Goal: Task Accomplishment & Management: Complete application form

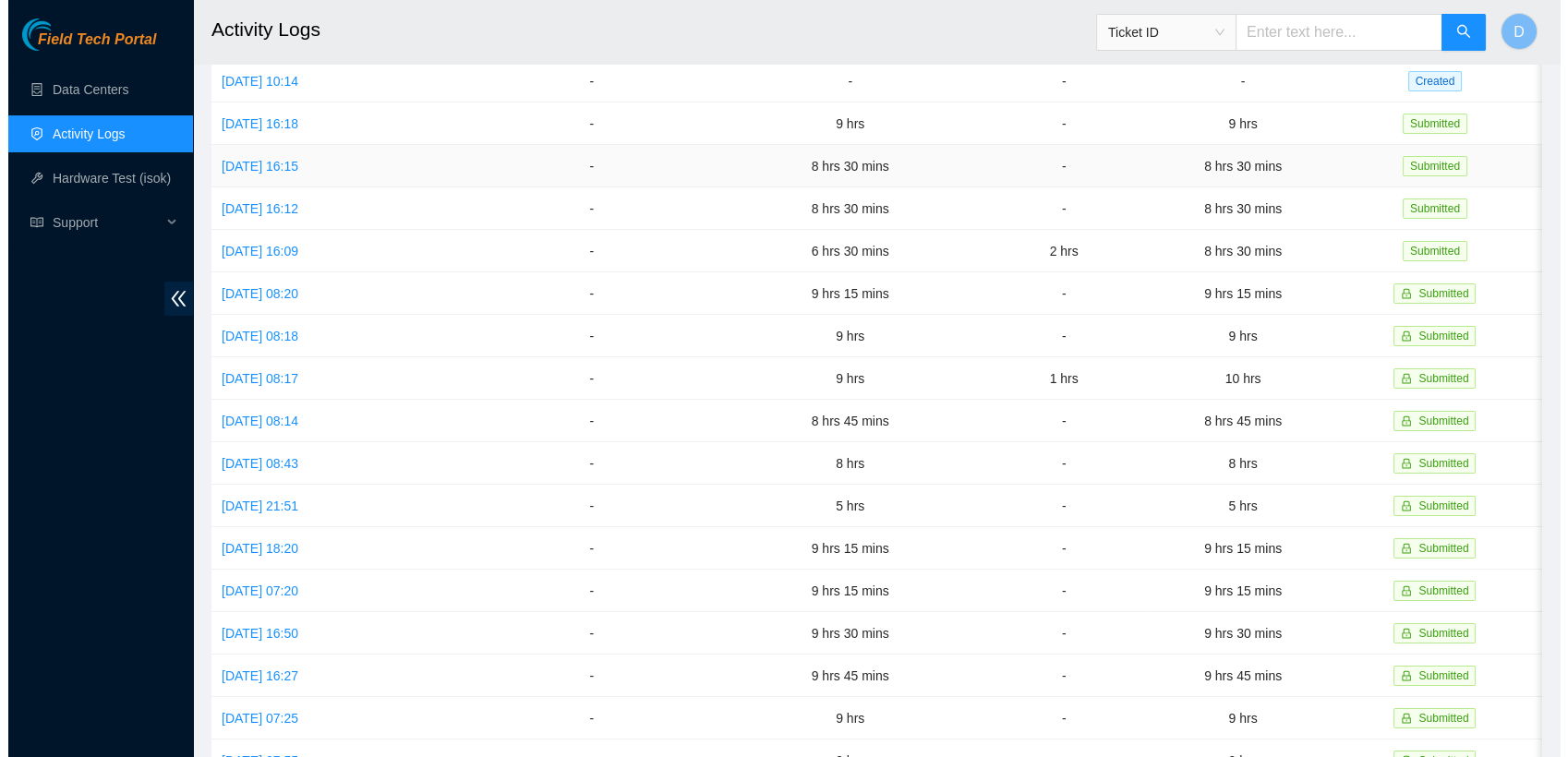
scroll to position [360, 0]
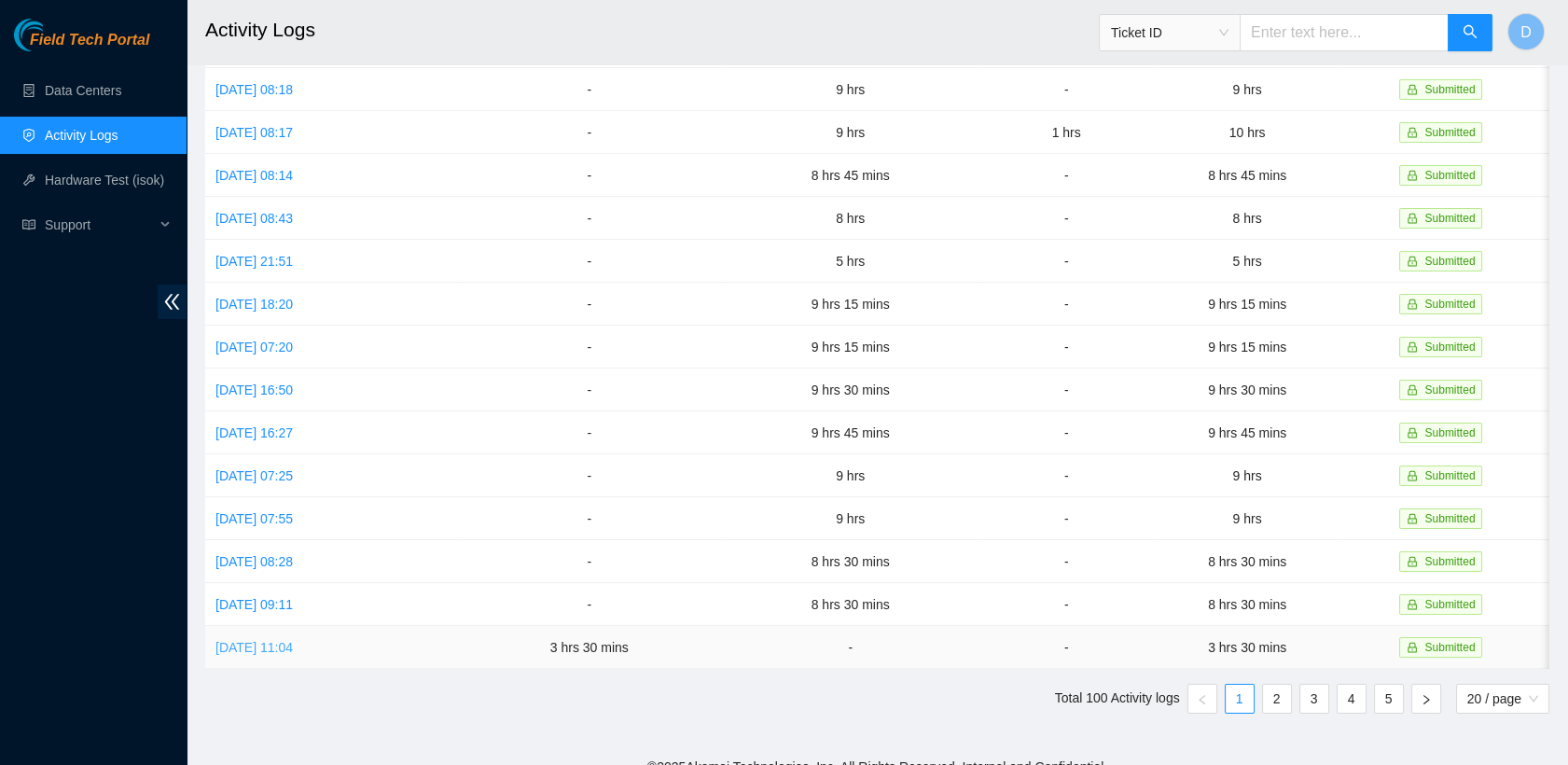
click at [293, 640] on link "[DATE] 11:04" at bounding box center [254, 646] width 77 height 14
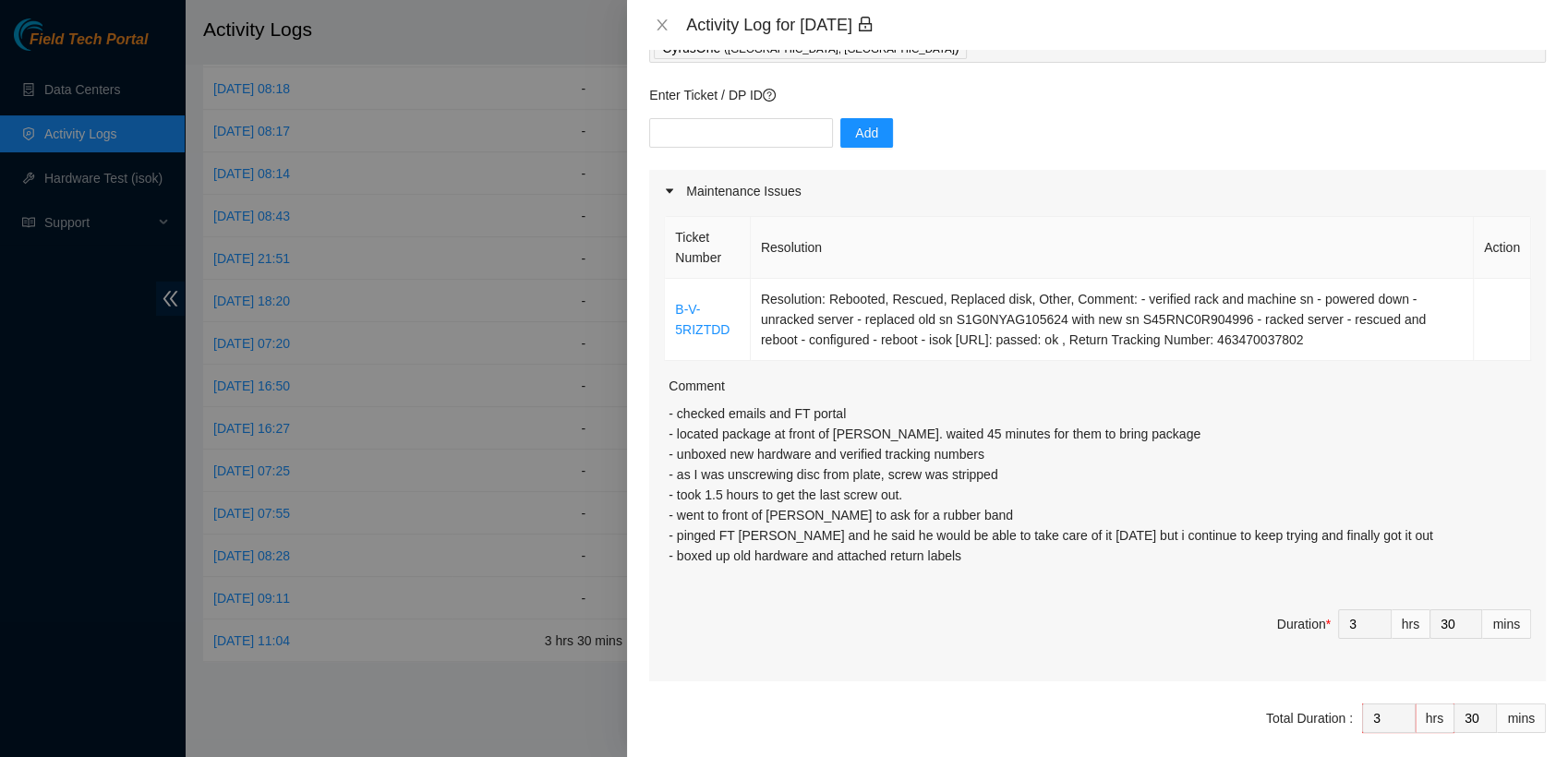
scroll to position [133, 0]
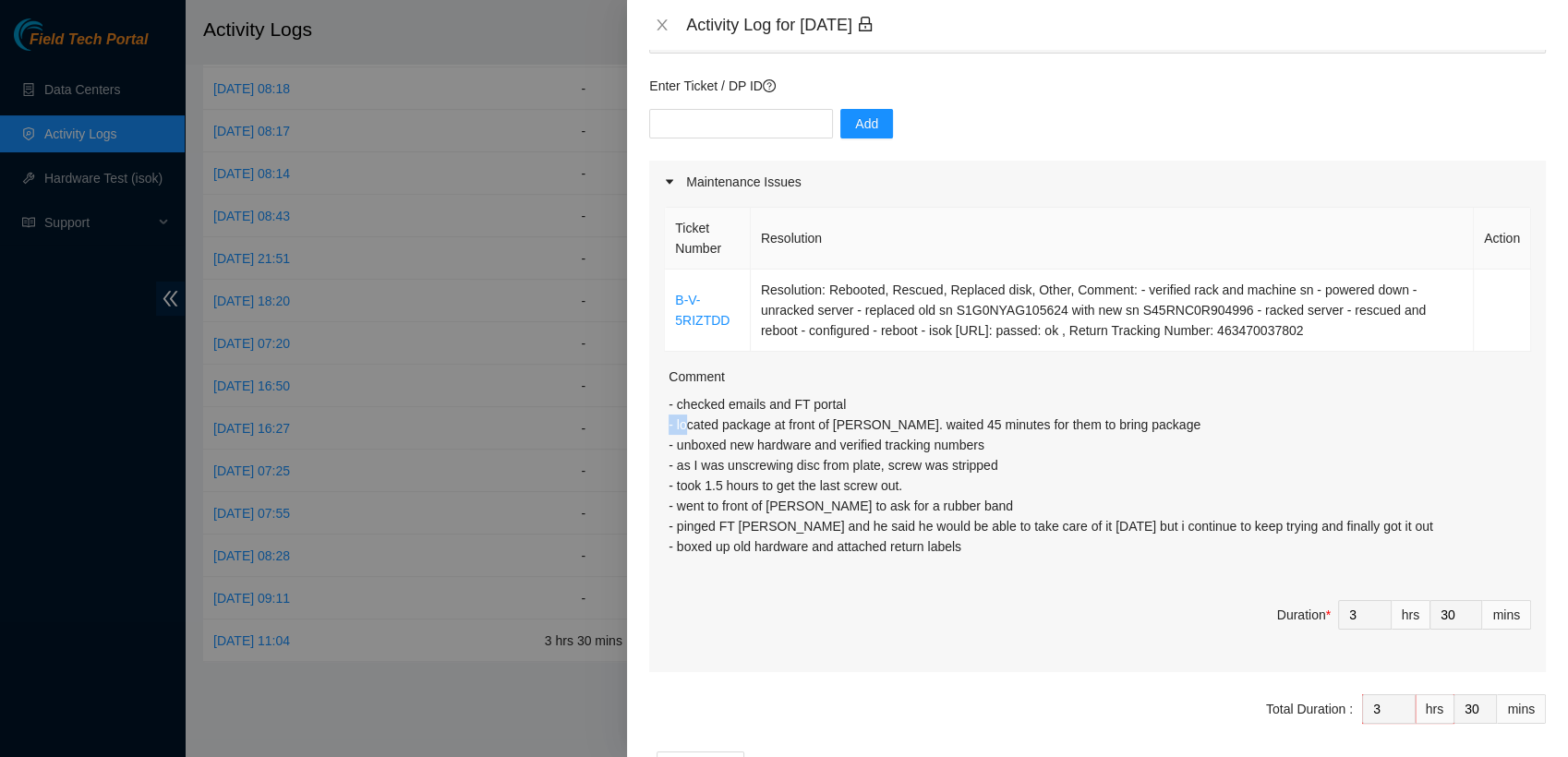
drag, startPoint x: 667, startPoint y: 425, endPoint x: 686, endPoint y: 425, distance: 19.0
click at [686, 425] on p "- checked emails and FT portal - located package at front of Cyrus. waited 45 m…" at bounding box center [1099, 476] width 863 height 162
drag, startPoint x: 686, startPoint y: 425, endPoint x: 986, endPoint y: 447, distance: 300.8
click at [986, 447] on p "- checked emails and FT portal - located package at front of Cyrus. waited 45 m…" at bounding box center [1099, 476] width 863 height 162
click at [661, 22] on icon "close" at bounding box center [662, 25] width 10 height 11
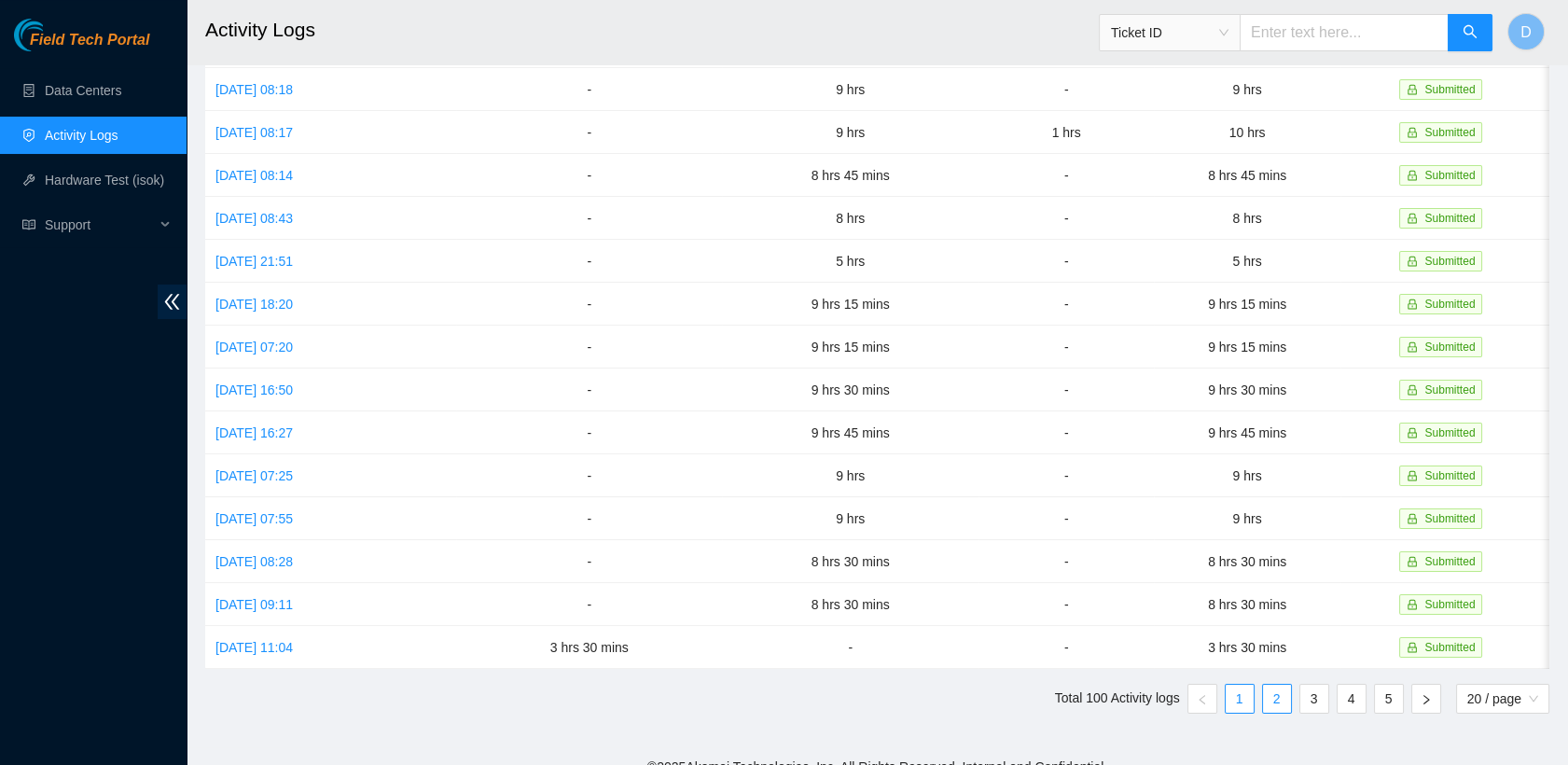
click at [1272, 685] on link "2" at bounding box center [1276, 699] width 28 height 28
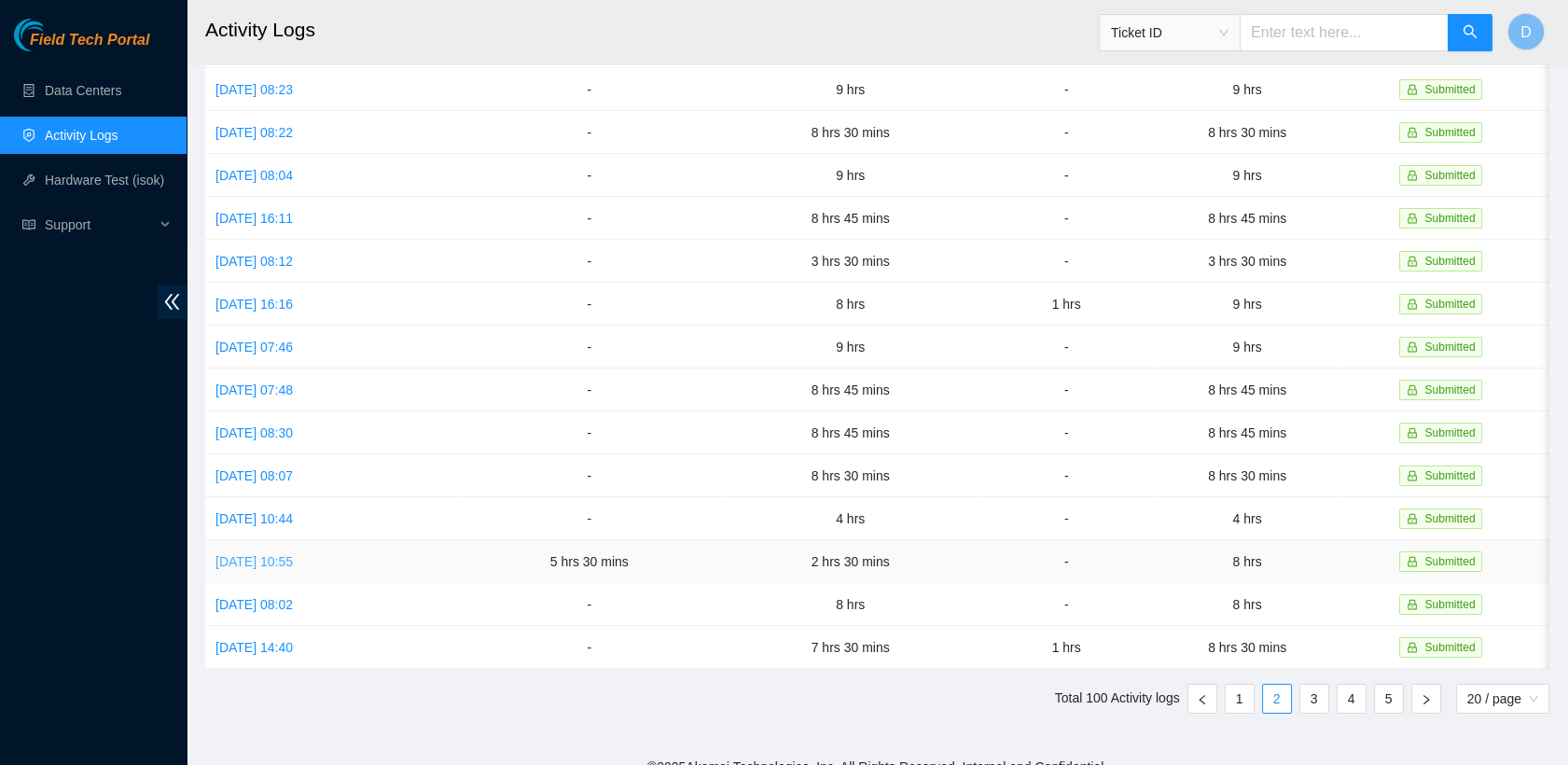
click at [293, 554] on link "Fri, 11 Jul 2025 10:55" at bounding box center [254, 561] width 77 height 14
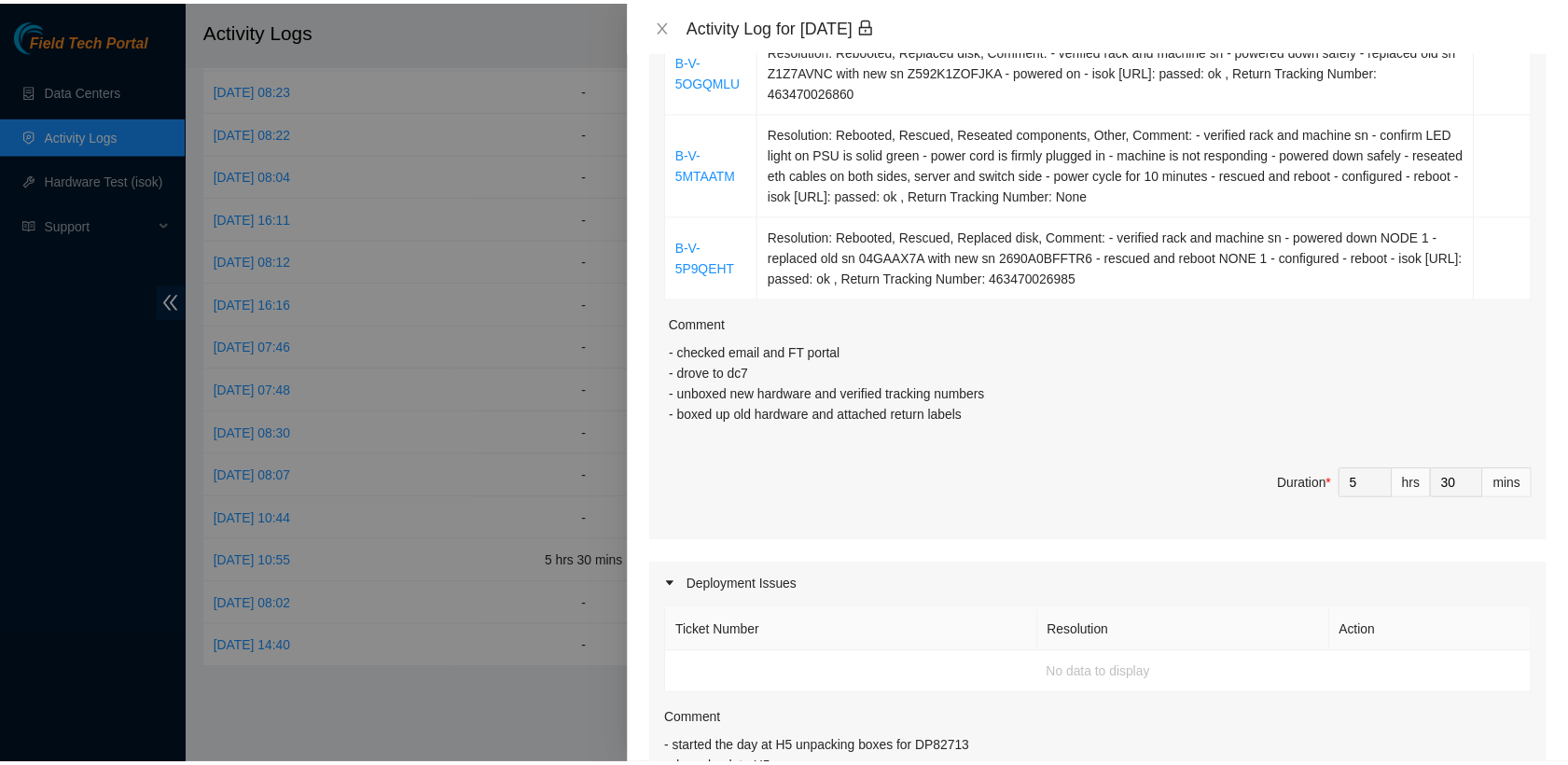
scroll to position [466, 0]
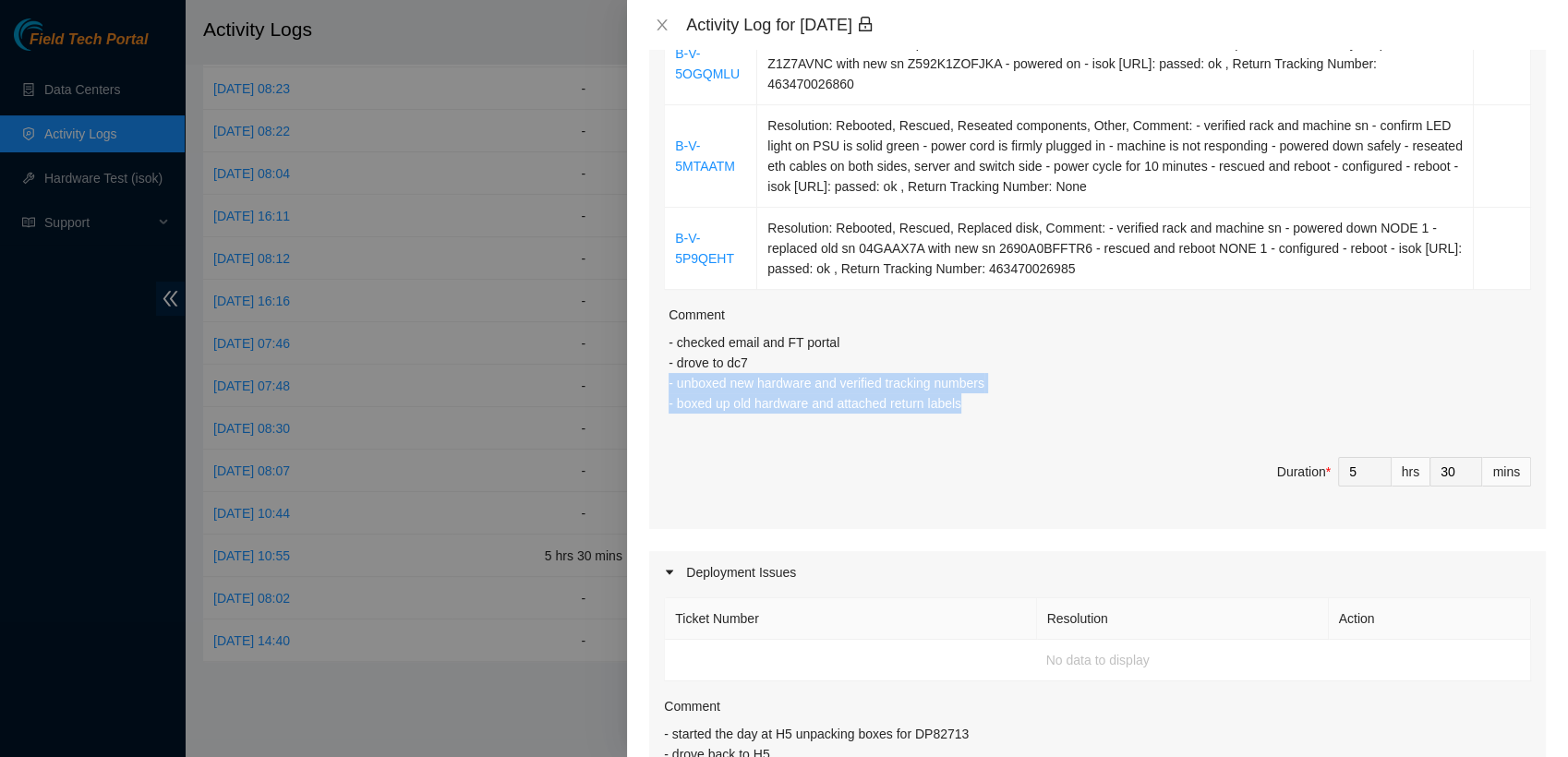
drag, startPoint x: 968, startPoint y: 404, endPoint x: 666, endPoint y: 387, distance: 302.5
click at [666, 387] on div "Ticket Number Resolution Action B-V-5PJWZSA Resolution: Rebooted, Replaced disk…" at bounding box center [1097, 201] width 897 height 655
copy p "- unboxed new hardware and verified tracking numbers - boxed up old hardware an…"
click at [664, 26] on icon "close" at bounding box center [662, 24] width 14 height 14
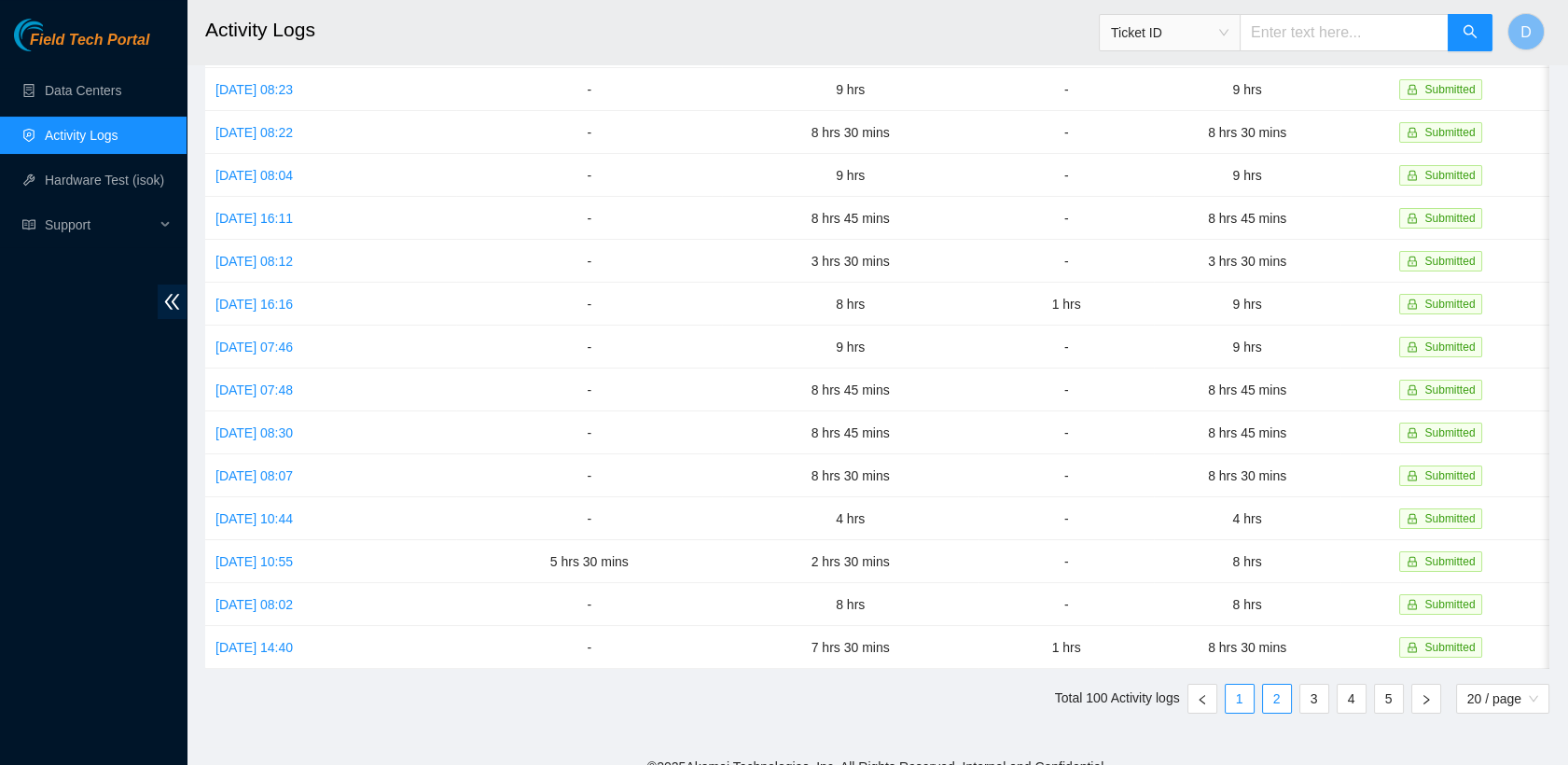
click at [1226, 685] on link "1" at bounding box center [1240, 699] width 28 height 28
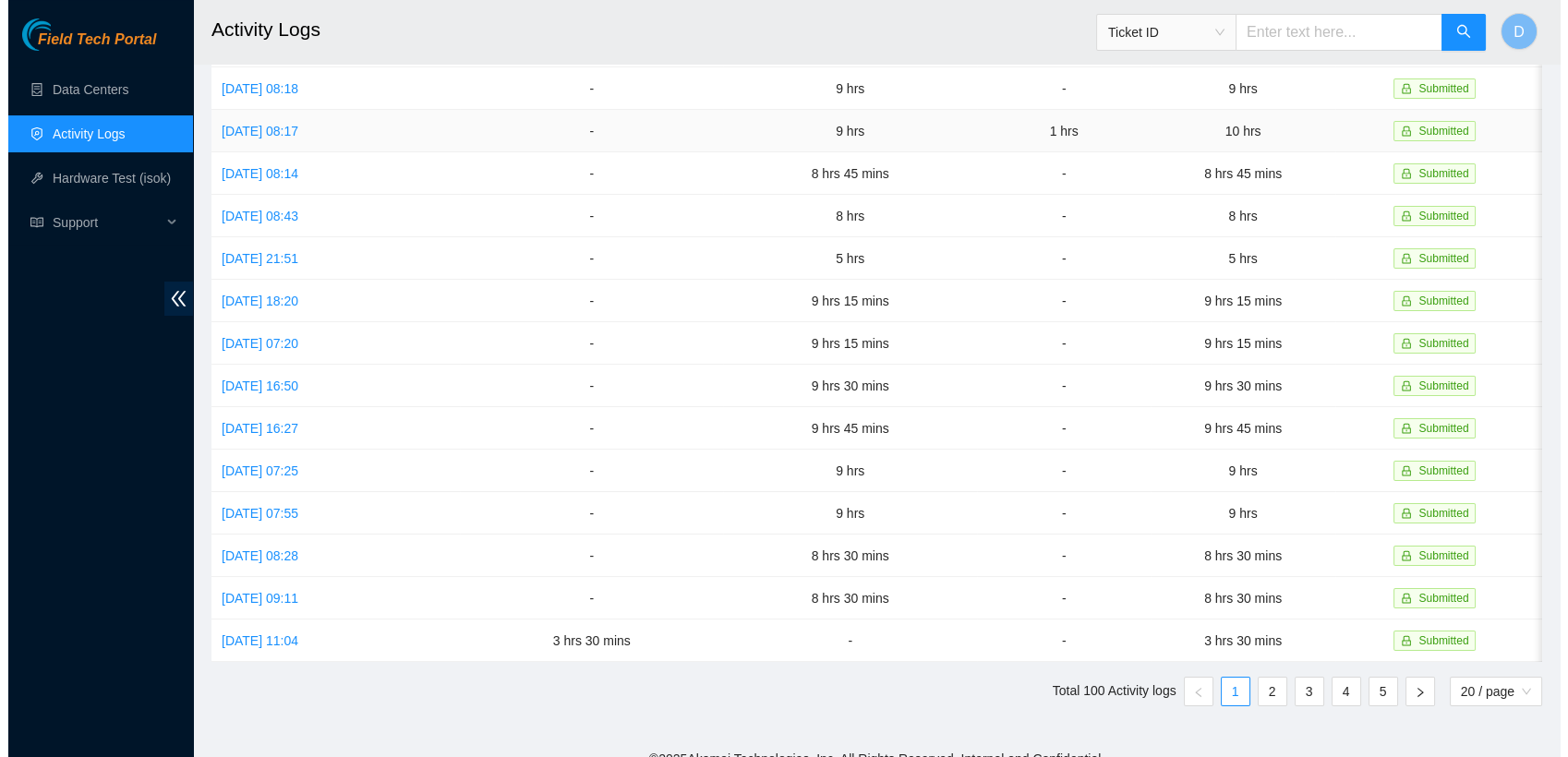
scroll to position [0, 0]
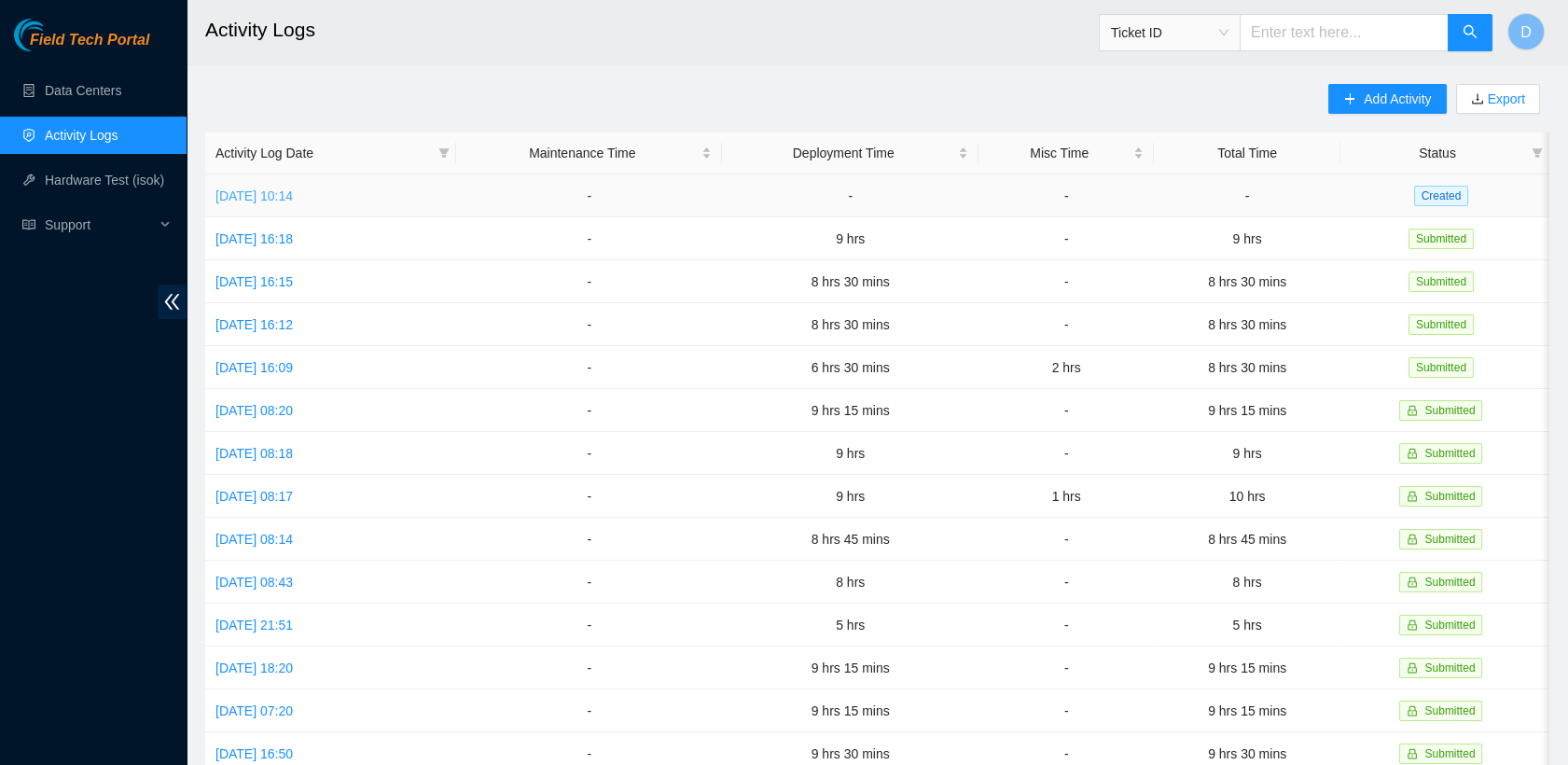
click at [293, 198] on link "[DATE] 10:14" at bounding box center [254, 196] width 77 height 14
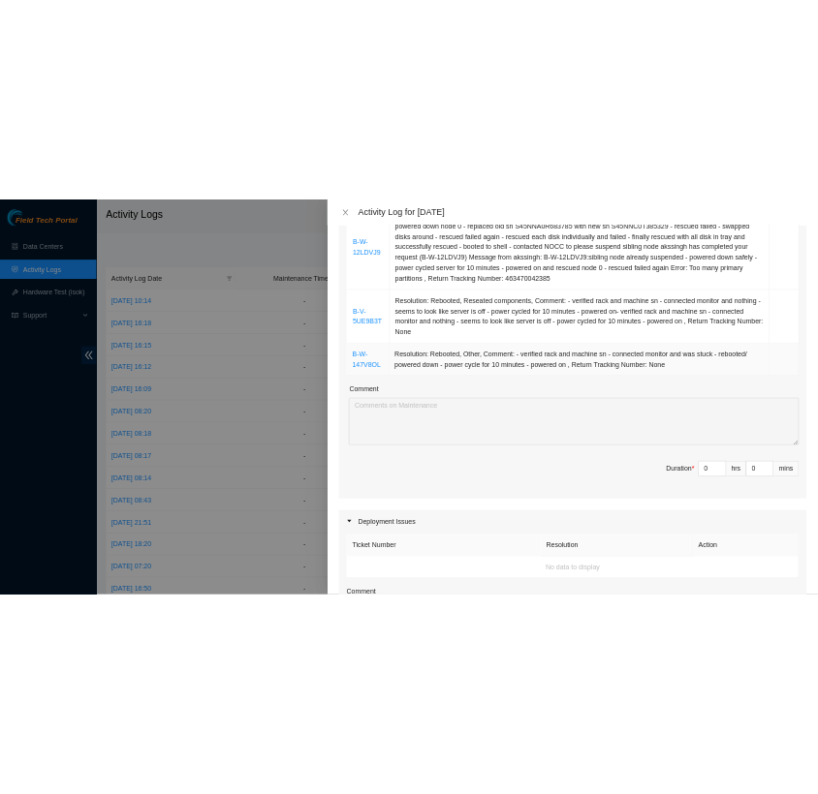
scroll to position [478, 0]
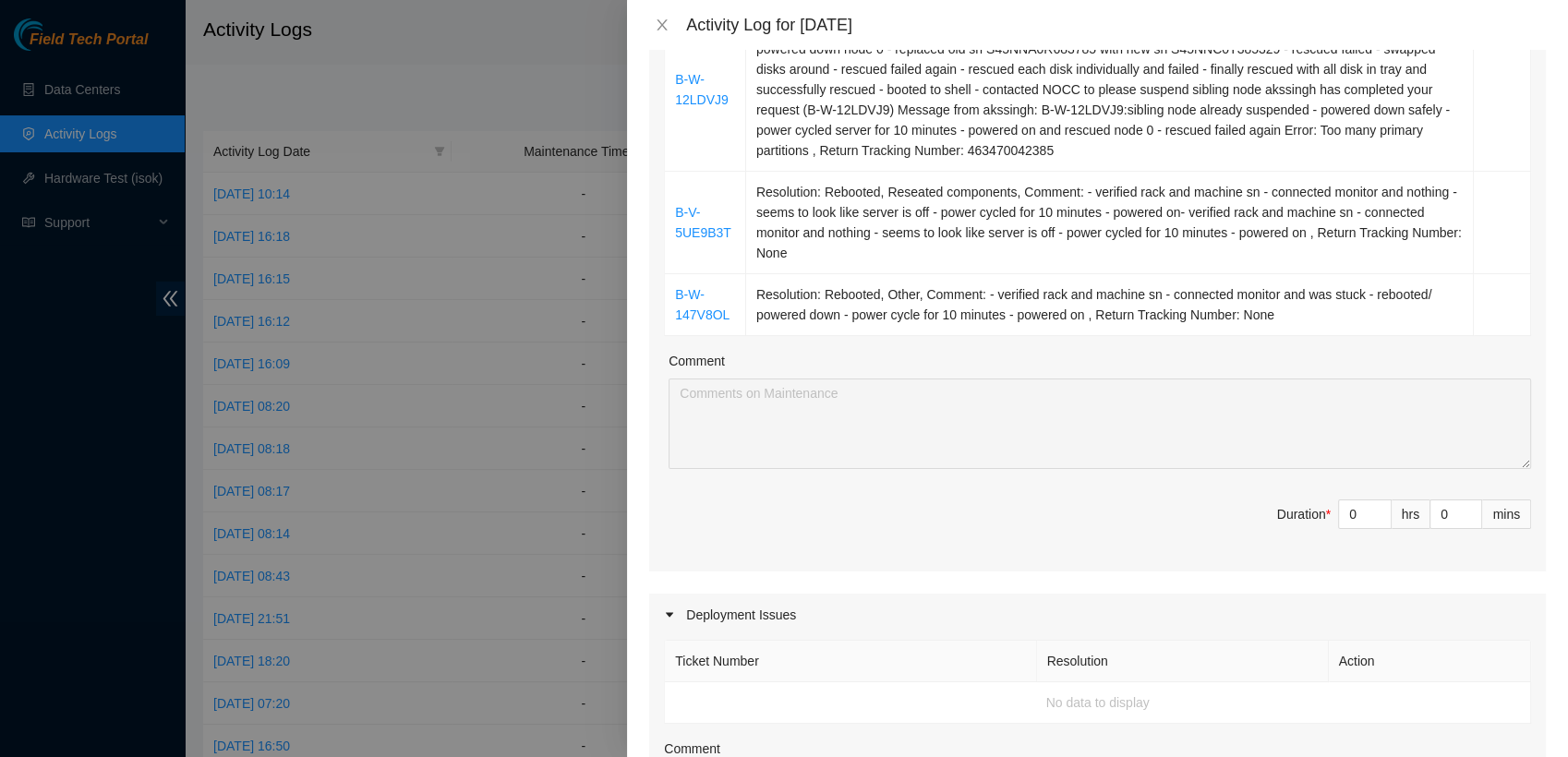
click at [1191, 628] on div "Maintenance Issues Ticket Number Resolution Action B-V-5T1GL9P Resolution: Rebo…" at bounding box center [1097, 539] width 897 height 1401
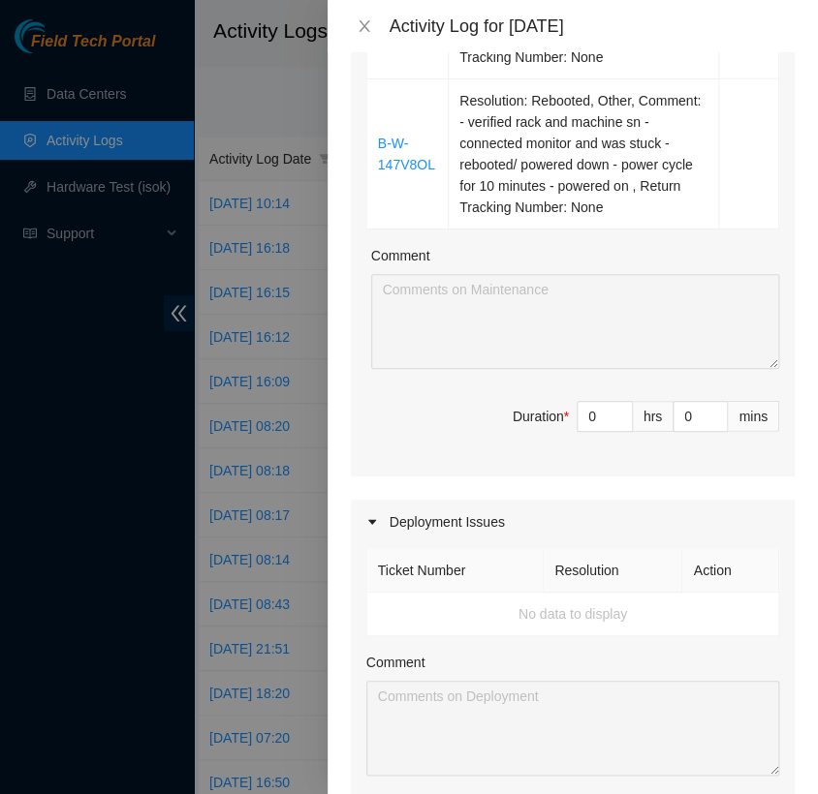
scroll to position [1222, 0]
click at [589, 411] on input "0" at bounding box center [604, 415] width 54 height 29
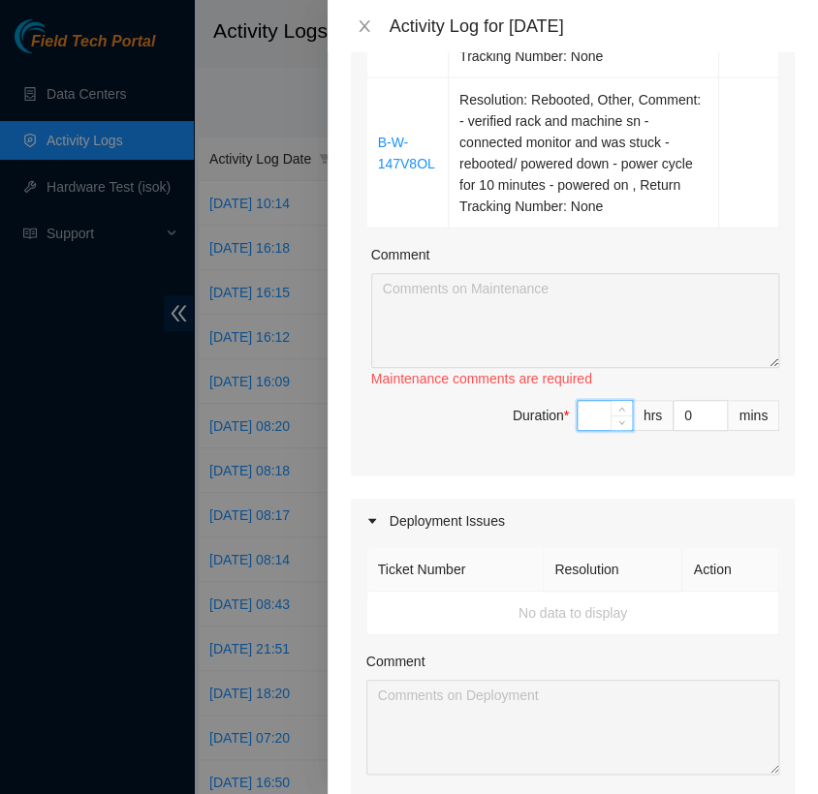
type input "6"
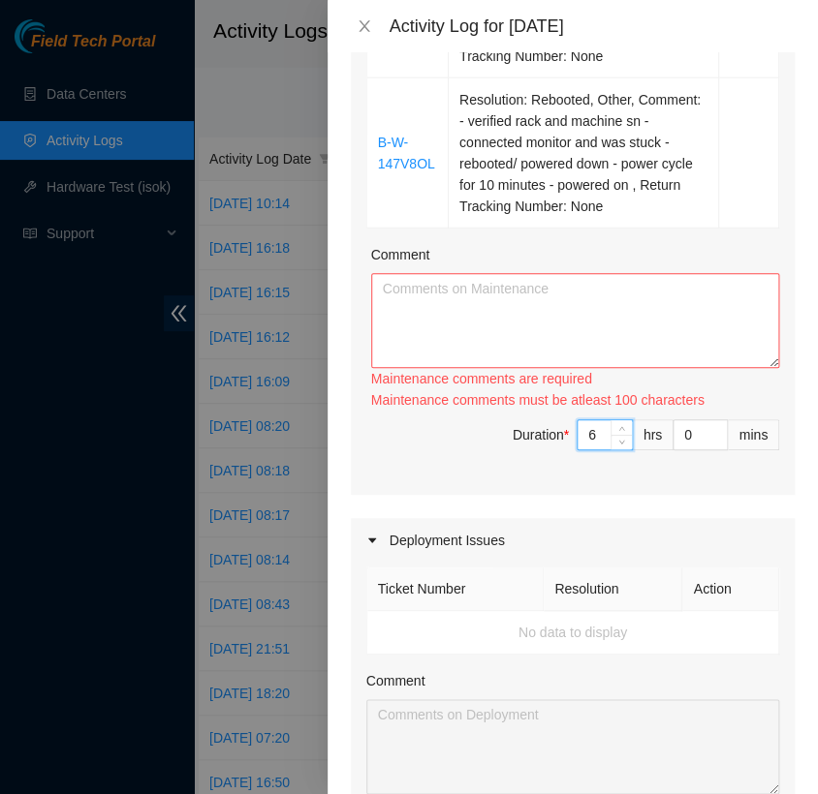
type input "6"
type input "4"
type input "45"
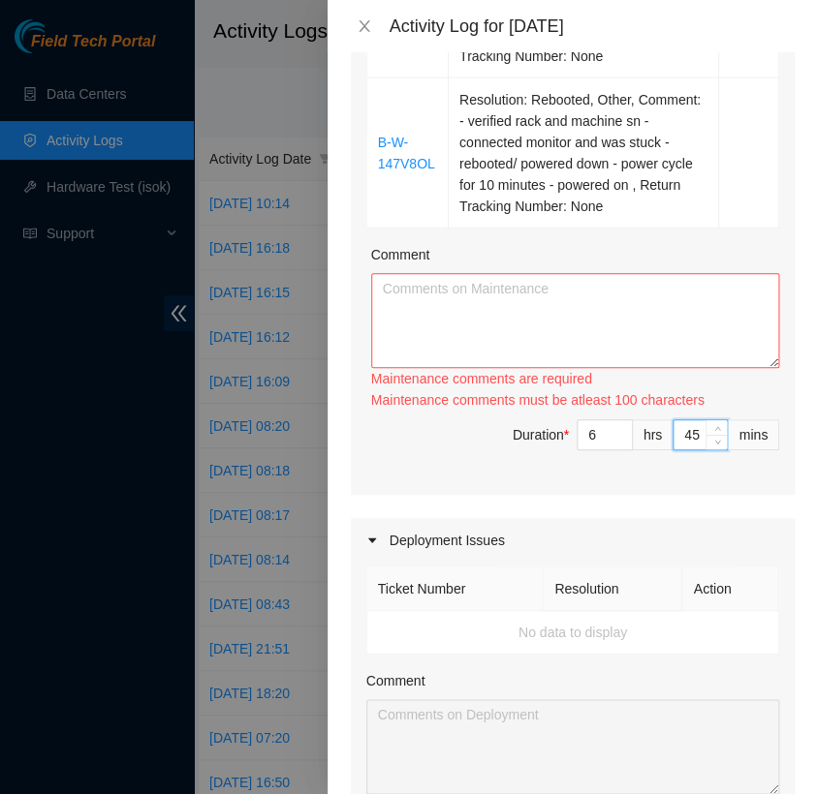
type input "45"
click at [492, 288] on textarea "Comment" at bounding box center [575, 320] width 408 height 95
paste textarea "- unboxed new hardware and verified tracking numbers - boxed up old hardware an…"
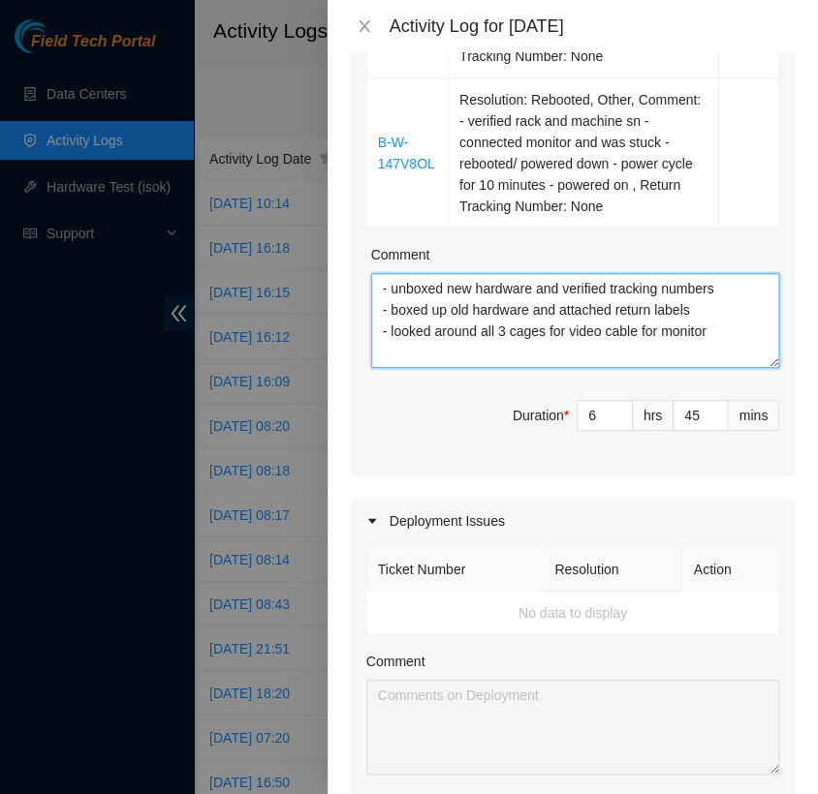
click at [380, 285] on textarea "- unboxed new hardware and verified tracking numbers - boxed up old hardware an…" at bounding box center [575, 320] width 408 height 95
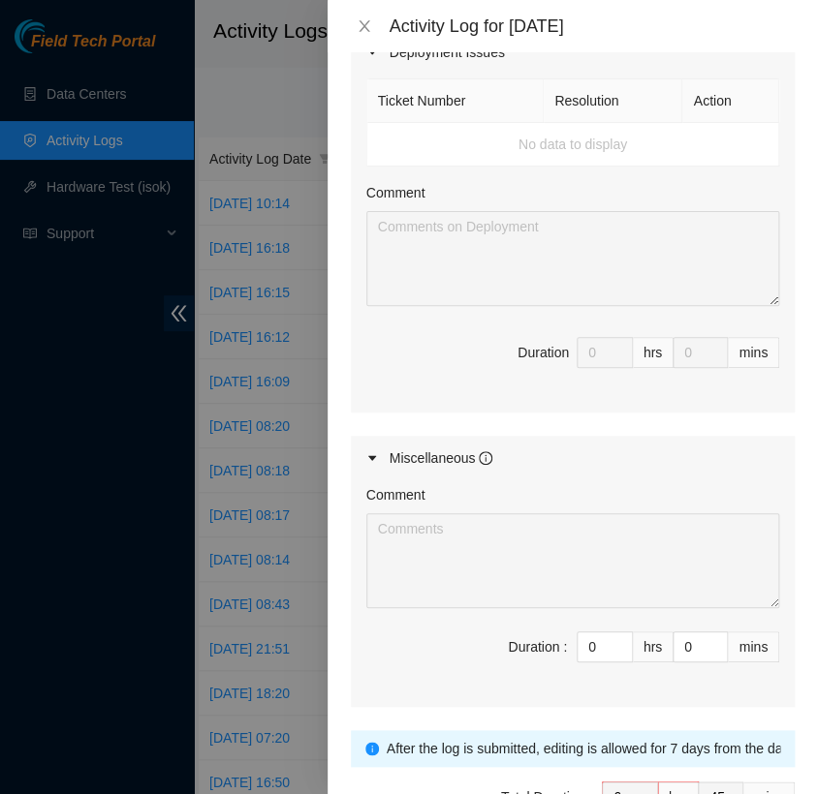
scroll to position [1743, 0]
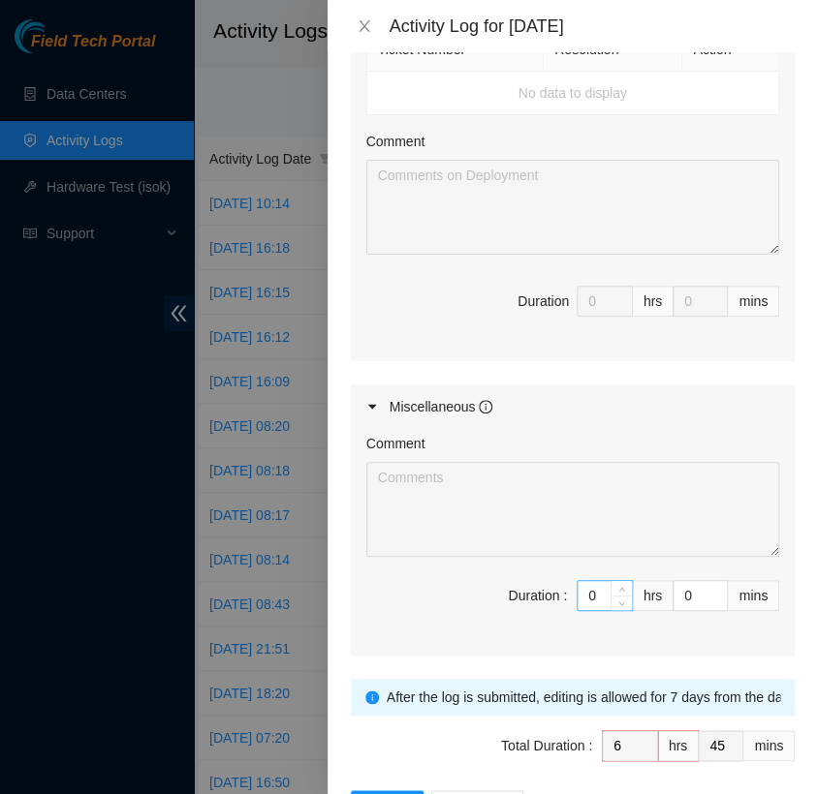
type textarea "- unboxed new hardware and verified tracking numbers - boxed up old hardware an…"
click at [584, 592] on input "0" at bounding box center [604, 595] width 54 height 29
type input "1"
type input "7"
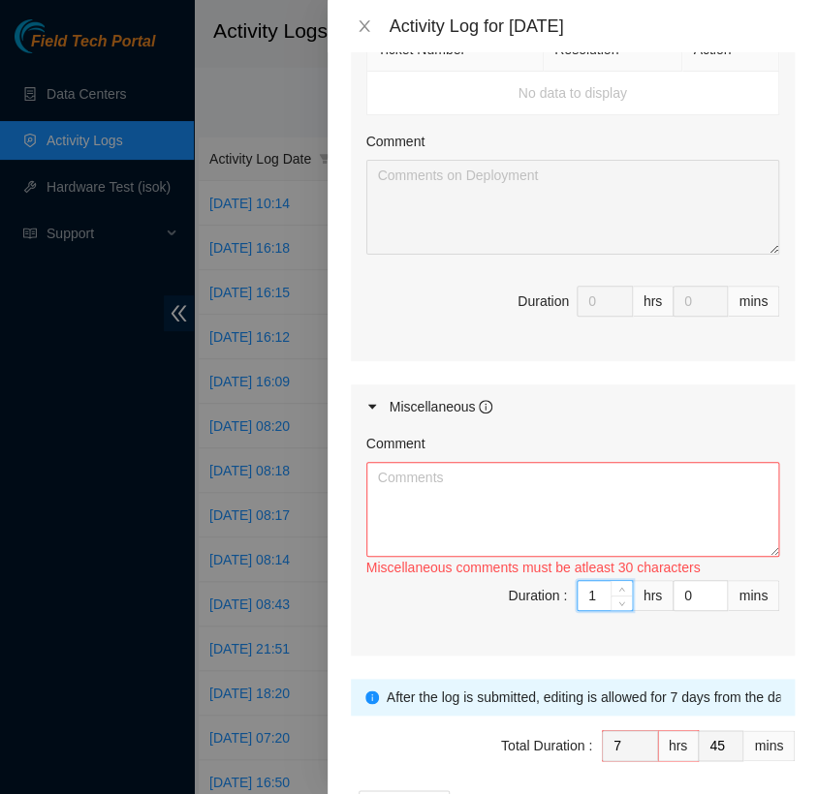
type input "1"
type input "4"
type input "49"
type input "45"
type input "8"
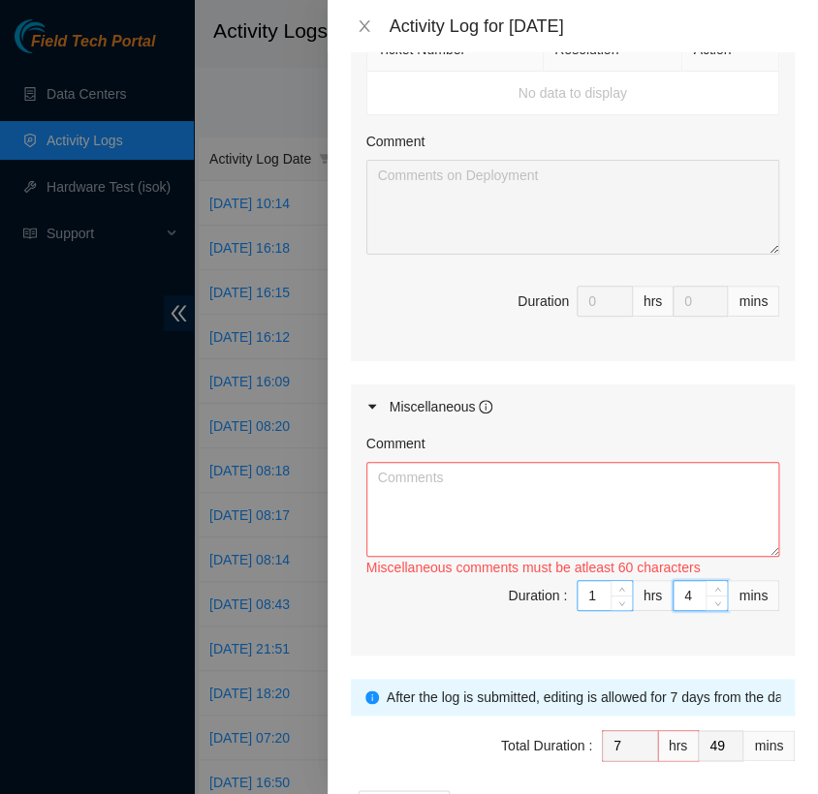
type input "30"
type input "45"
click at [446, 484] on textarea "Comment" at bounding box center [572, 509] width 413 height 95
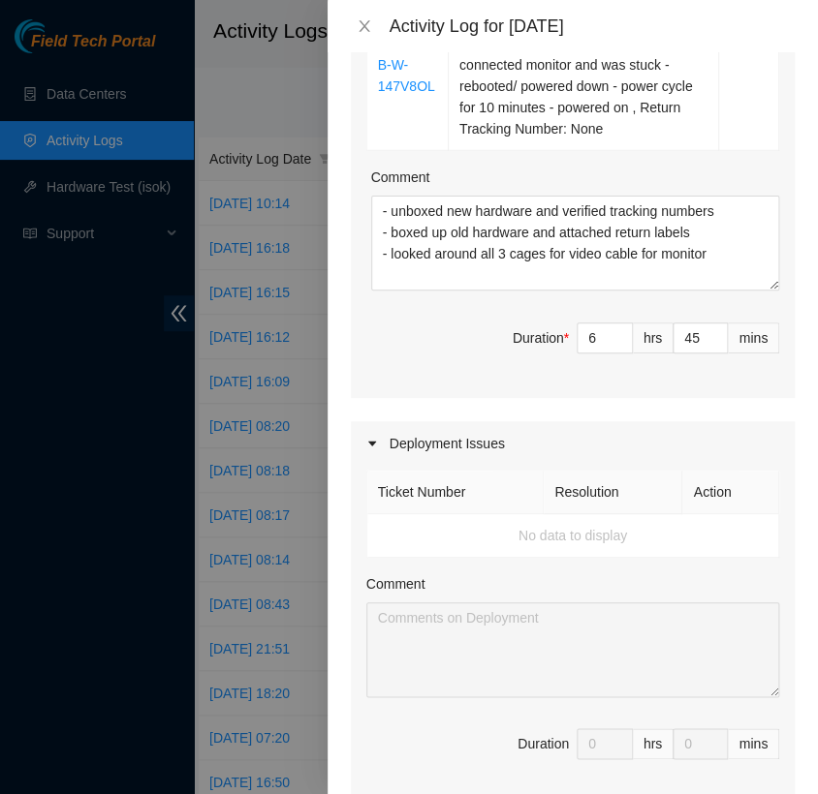
scroll to position [1285, 0]
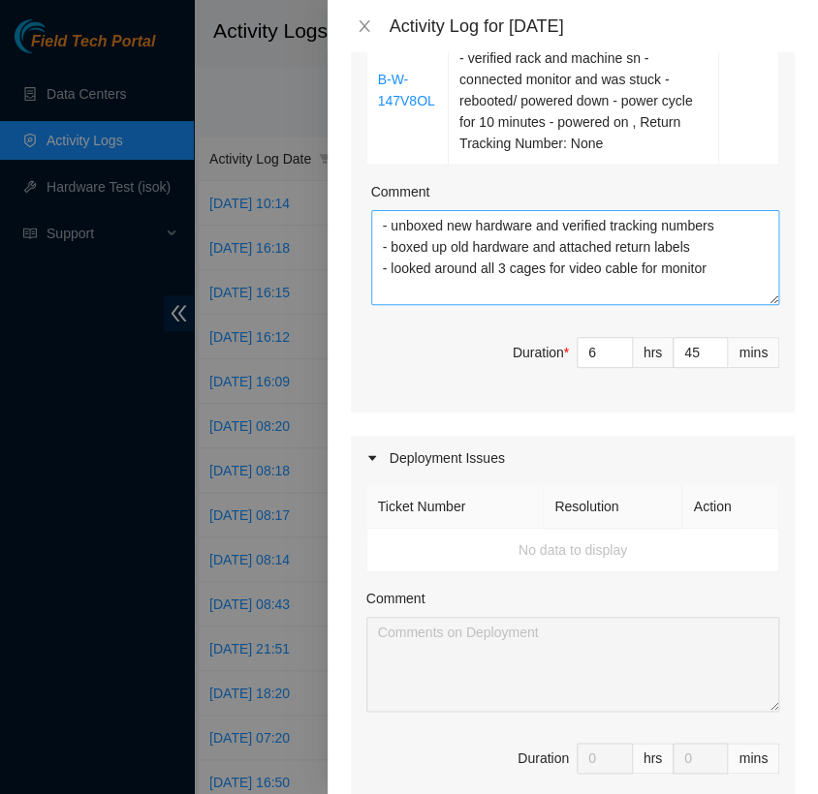
type textarea "- checked emails and FT portal"
click at [381, 225] on textarea "- unboxed new hardware and verified tracking numbers - boxed up old hardware an…" at bounding box center [575, 257] width 408 height 95
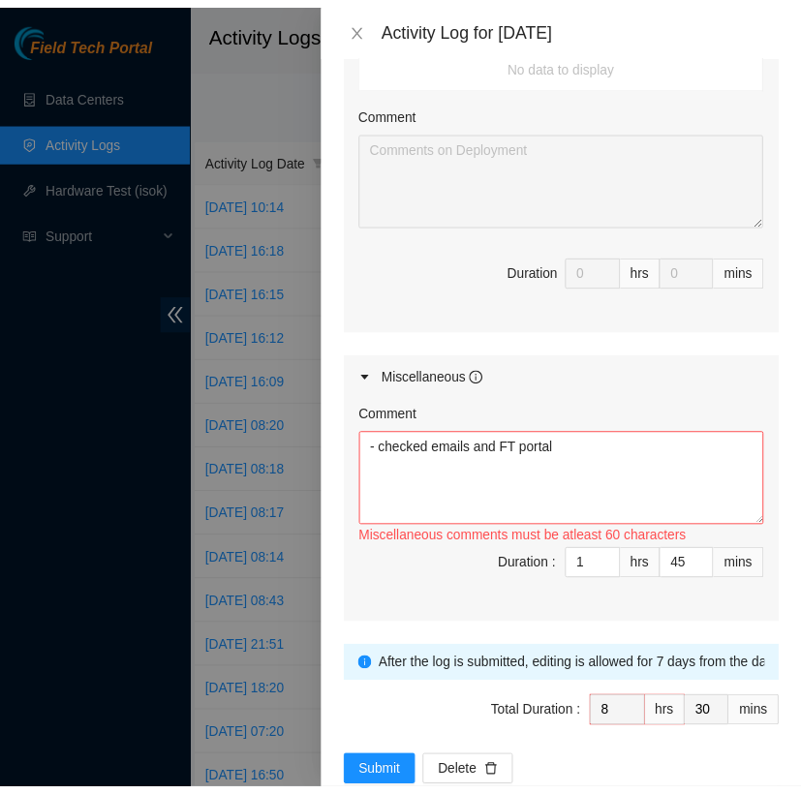
scroll to position [1774, 0]
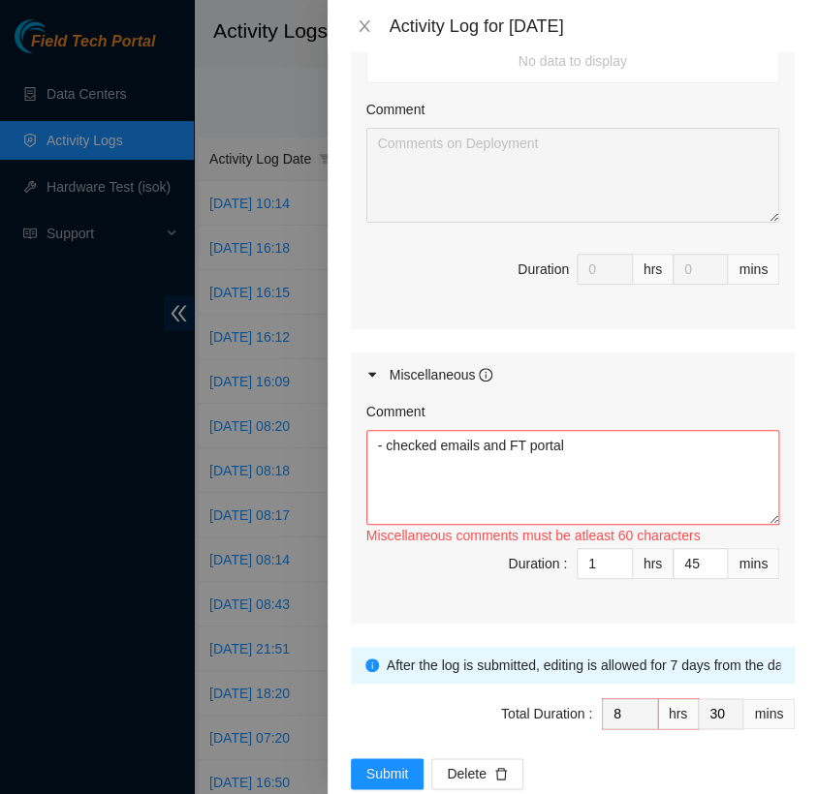
type textarea "- drove to databank - unboxed new hardware and verified tracking numbers - boxe…"
click at [573, 438] on textarea "- checked emails and FT portal" at bounding box center [572, 477] width 413 height 95
drag, startPoint x: 564, startPoint y: 466, endPoint x: 377, endPoint y: 469, distance: 187.0
click at [377, 469] on textarea "- checked emails and FT portal - picked up tool bag from H5" at bounding box center [572, 477] width 413 height 95
paste textarea "- picked up tool bag from H5"
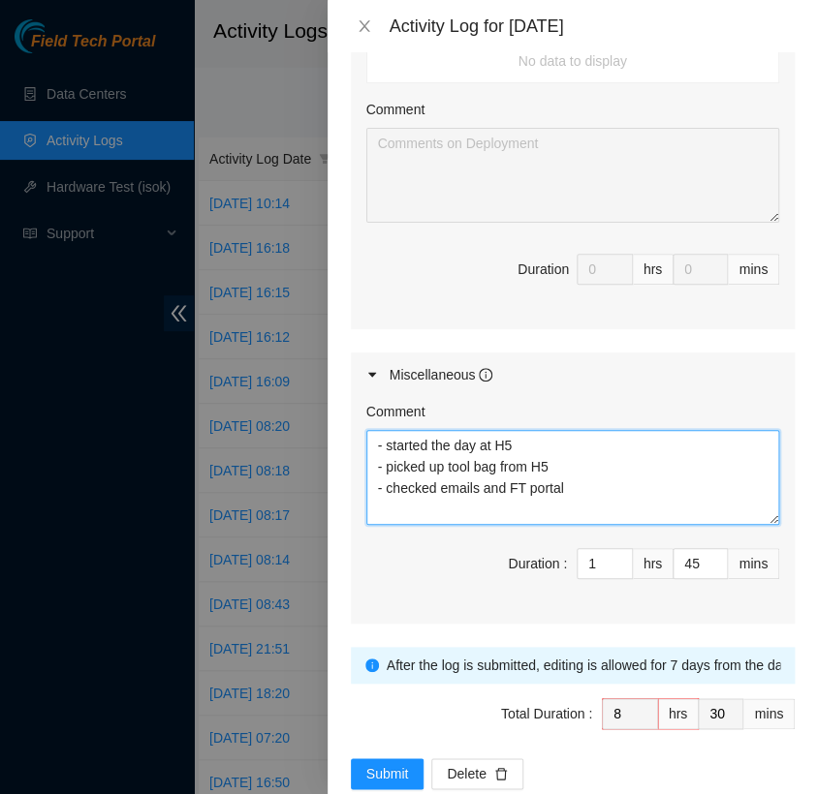
click at [566, 478] on textarea "- started the day at H5 - picked up tool bag from H5 - checked emails and FT po…" at bounding box center [572, 477] width 413 height 95
type textarea "- started the day at H5 - picked up tool bag from H5 - checked emails and FT po…"
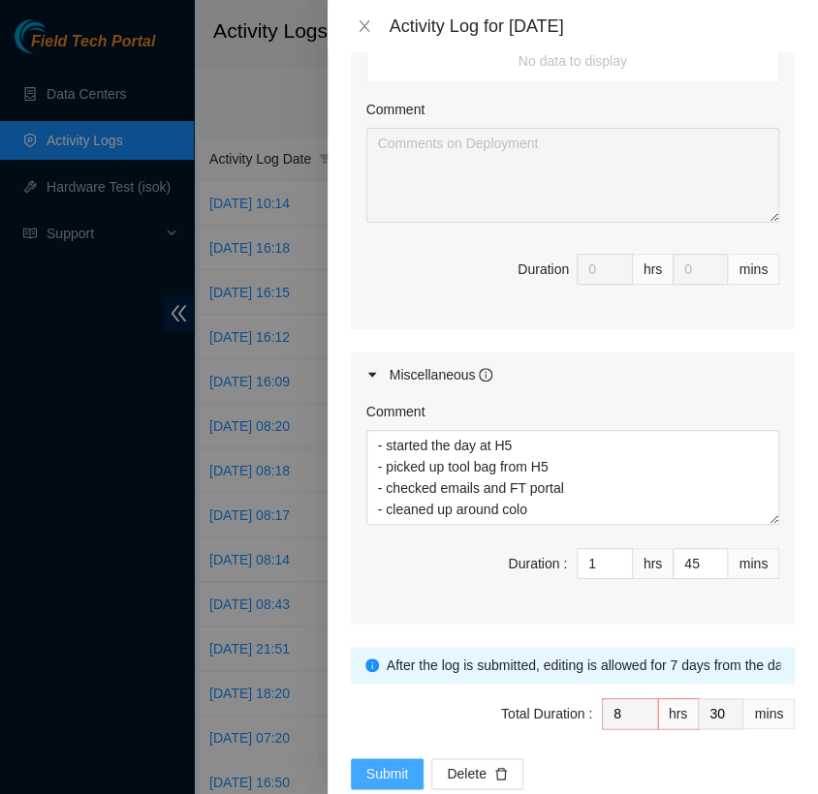
click at [386, 767] on span "Submit" at bounding box center [387, 773] width 43 height 21
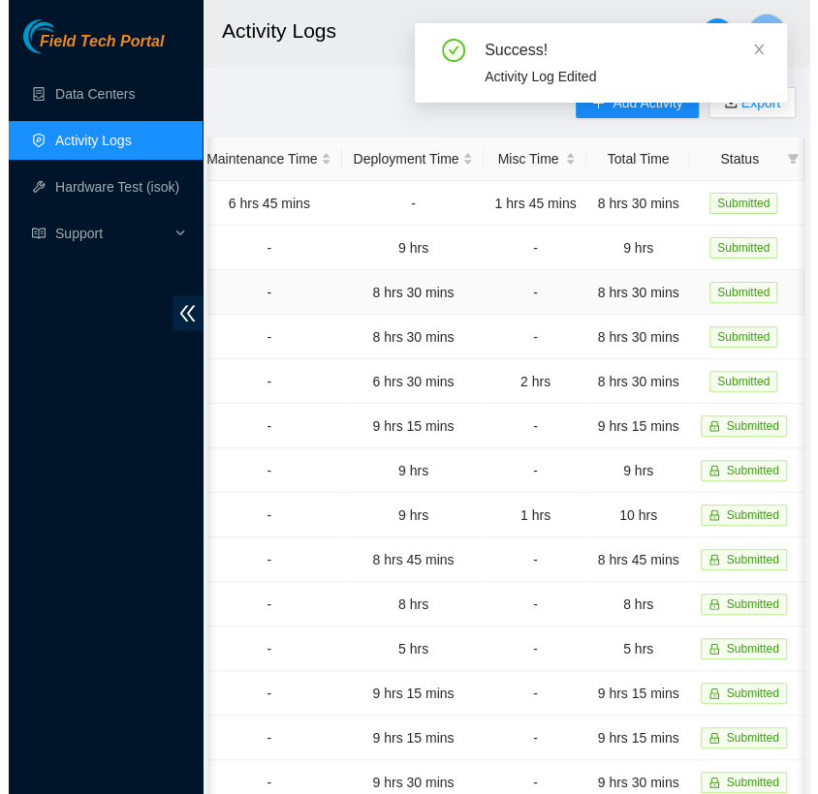
scroll to position [0, 0]
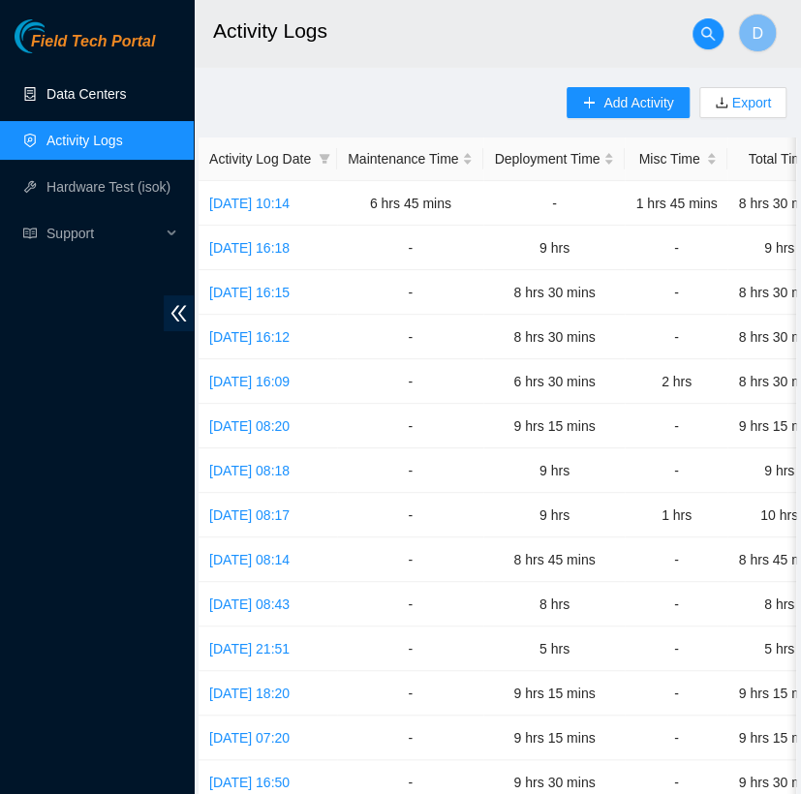
click at [119, 98] on link "Data Centers" at bounding box center [85, 93] width 79 height 15
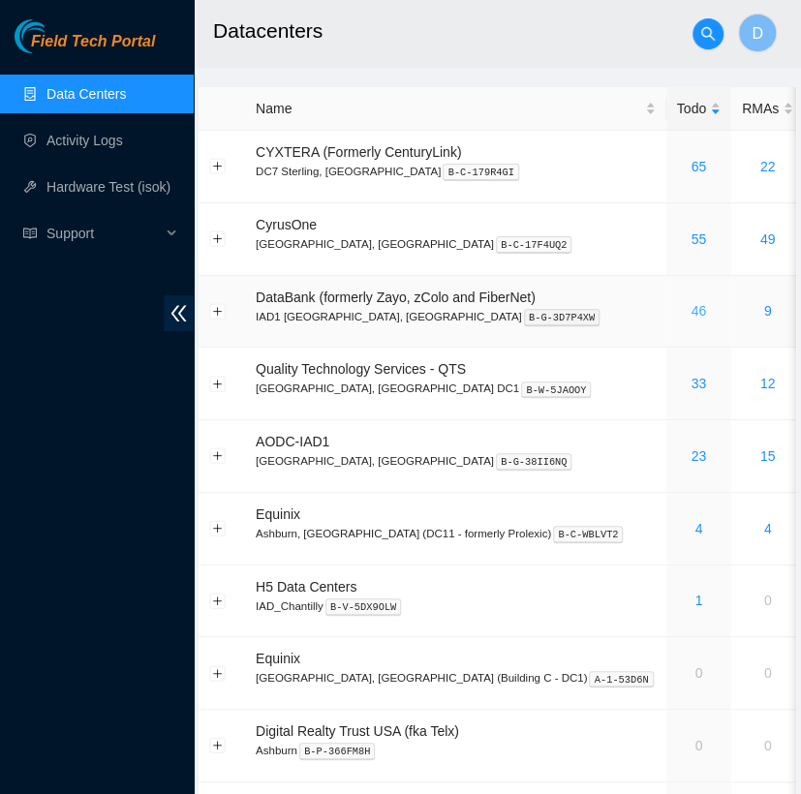
click at [691, 306] on link "46" at bounding box center [698, 310] width 15 height 15
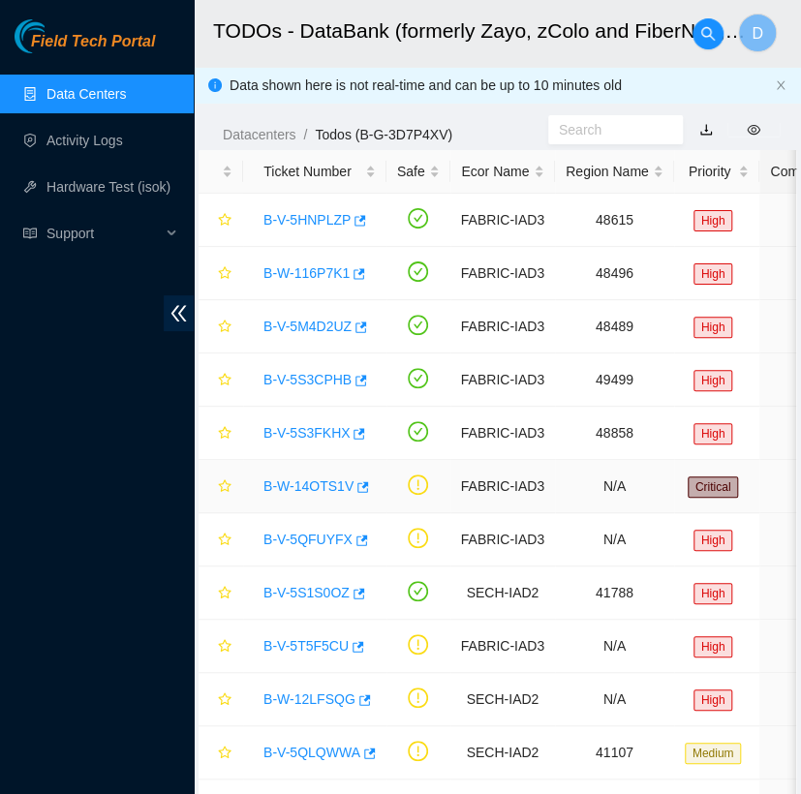
click at [311, 481] on link "B-W-14OTS1V" at bounding box center [308, 485] width 90 height 15
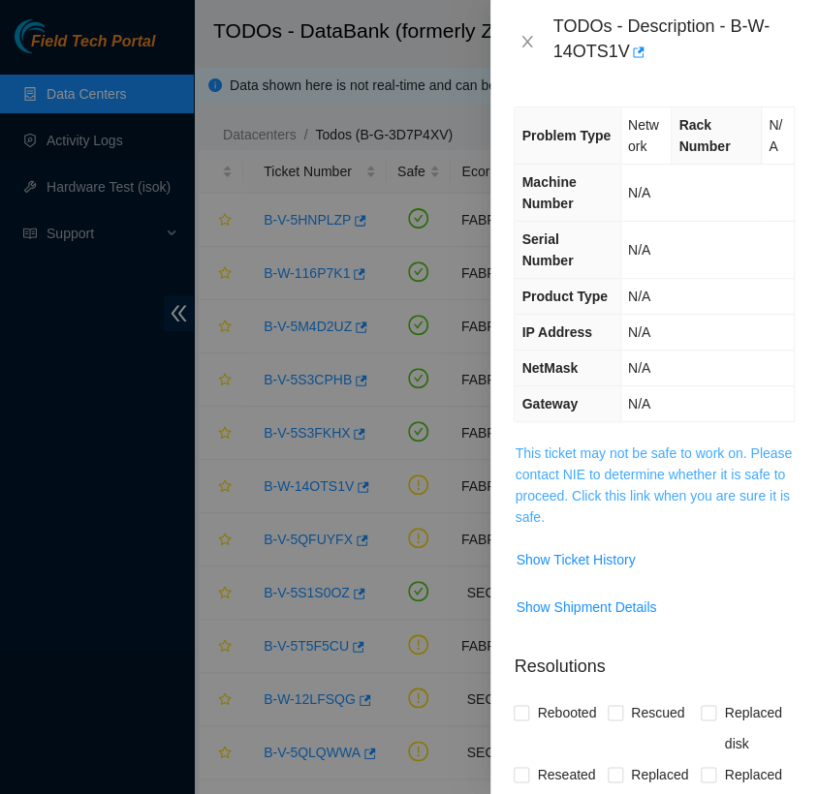
click at [671, 457] on link "This ticket may not be safe to work on. Please contact NIE to determine whether…" at bounding box center [652, 485] width 277 height 79
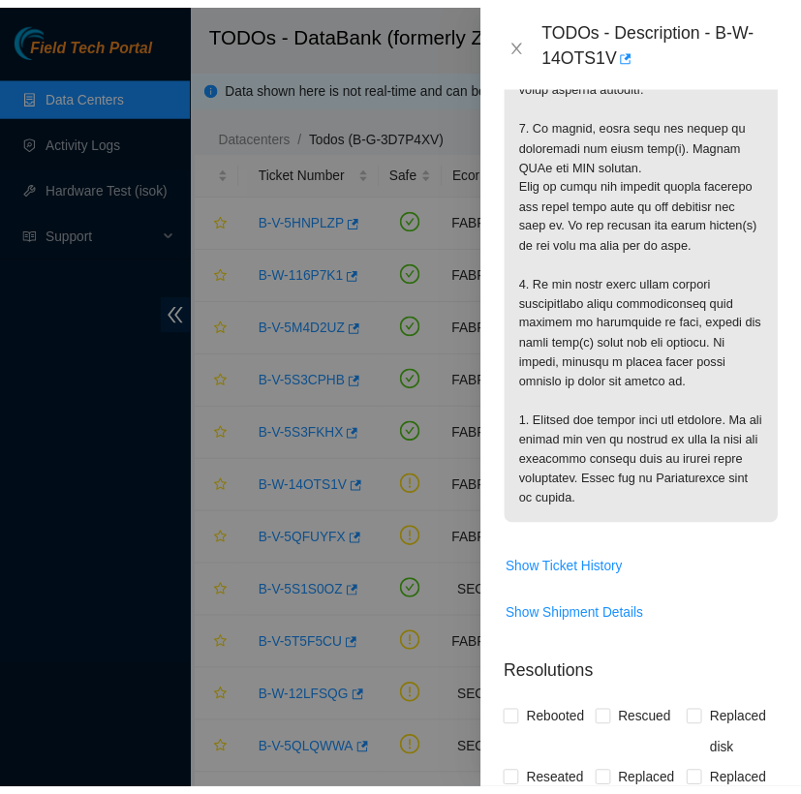
scroll to position [680, 0]
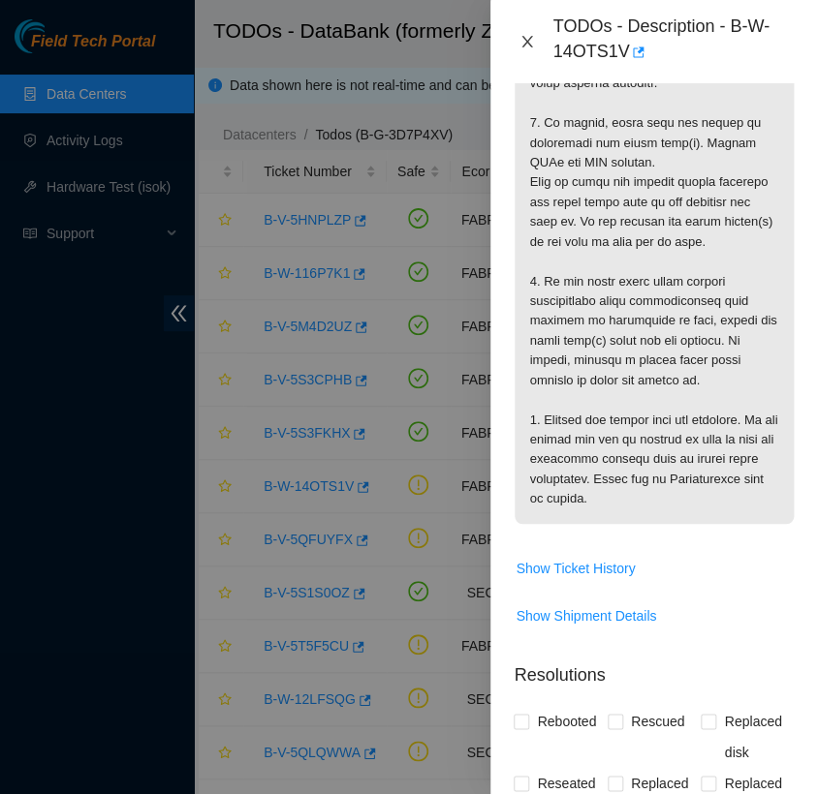
click at [520, 44] on icon "close" at bounding box center [526, 41] width 15 height 15
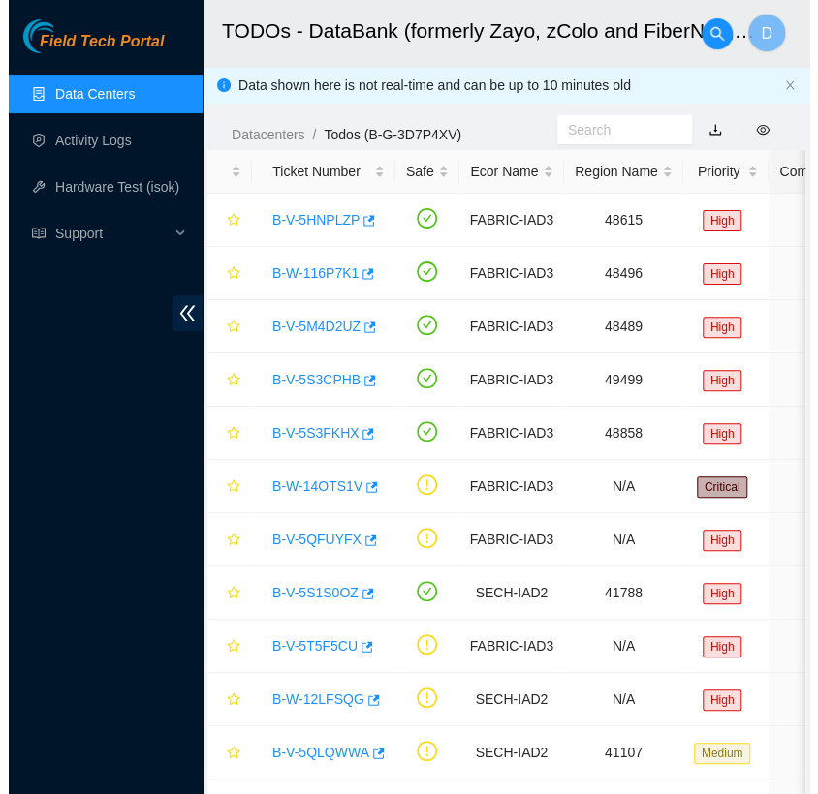
scroll to position [471, 0]
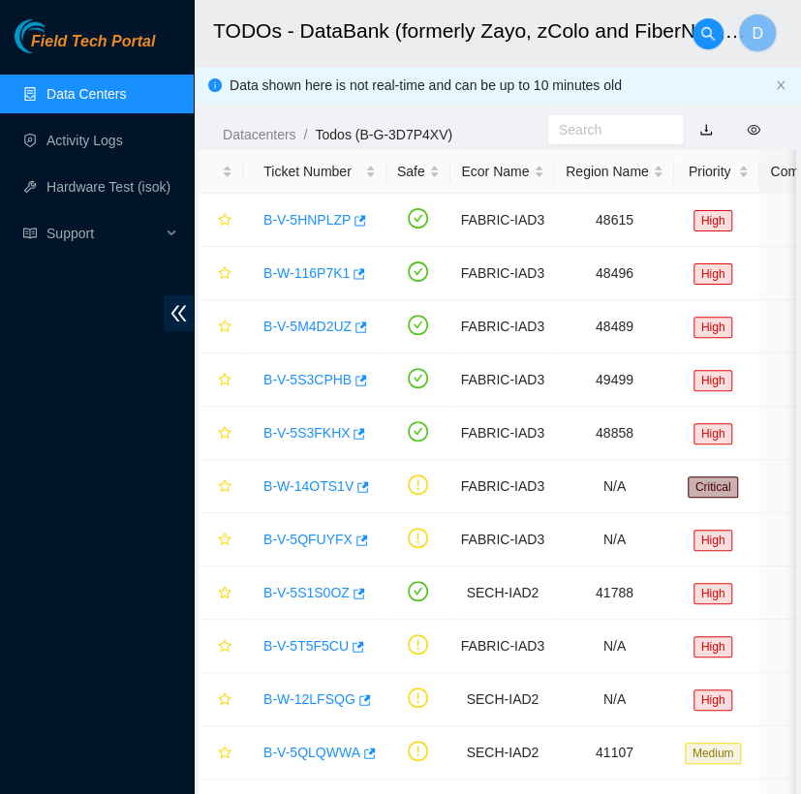
click at [126, 102] on link "Data Centers" at bounding box center [85, 93] width 79 height 15
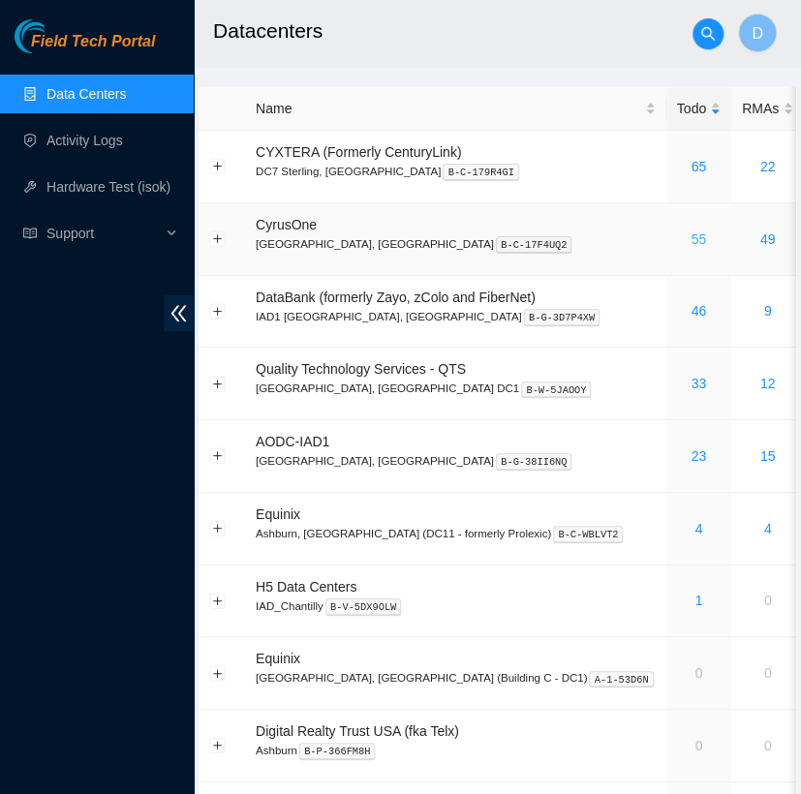
click at [691, 235] on link "55" at bounding box center [698, 238] width 15 height 15
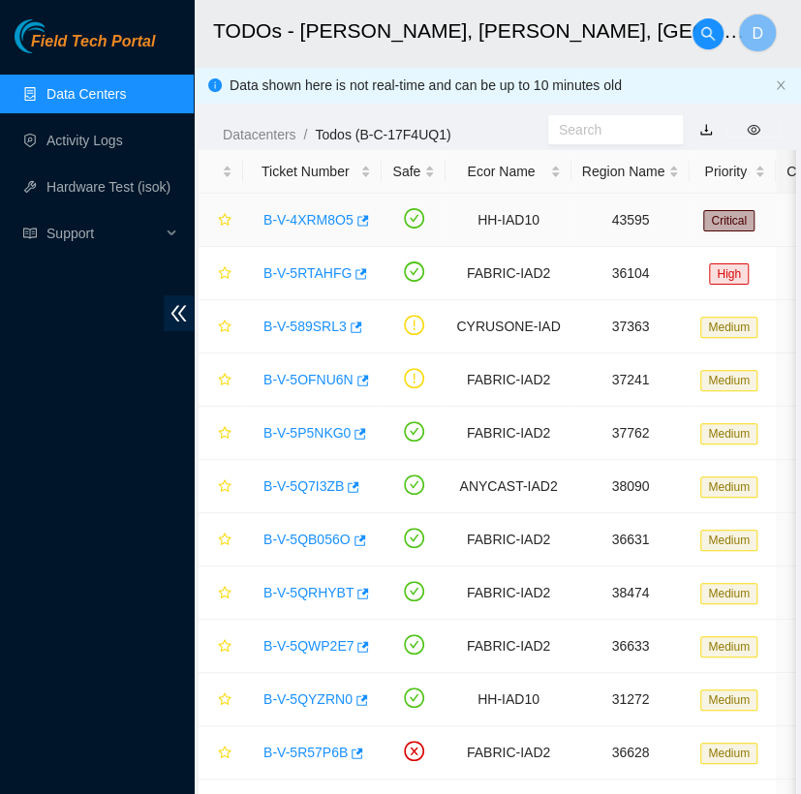
click at [312, 220] on link "B-V-4XRM8O5" at bounding box center [308, 219] width 90 height 15
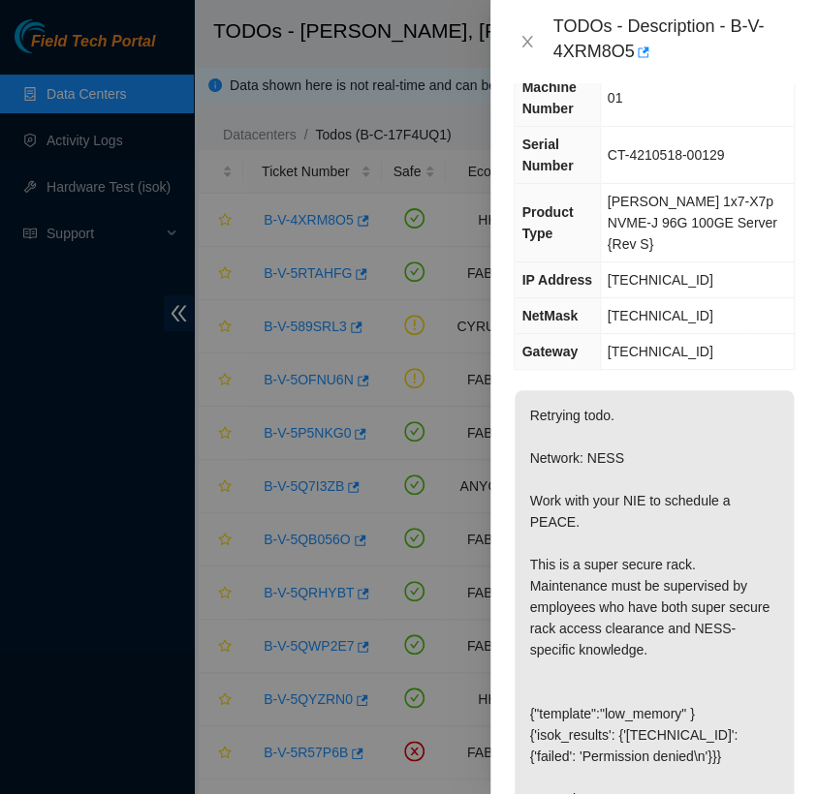
scroll to position [103, 0]
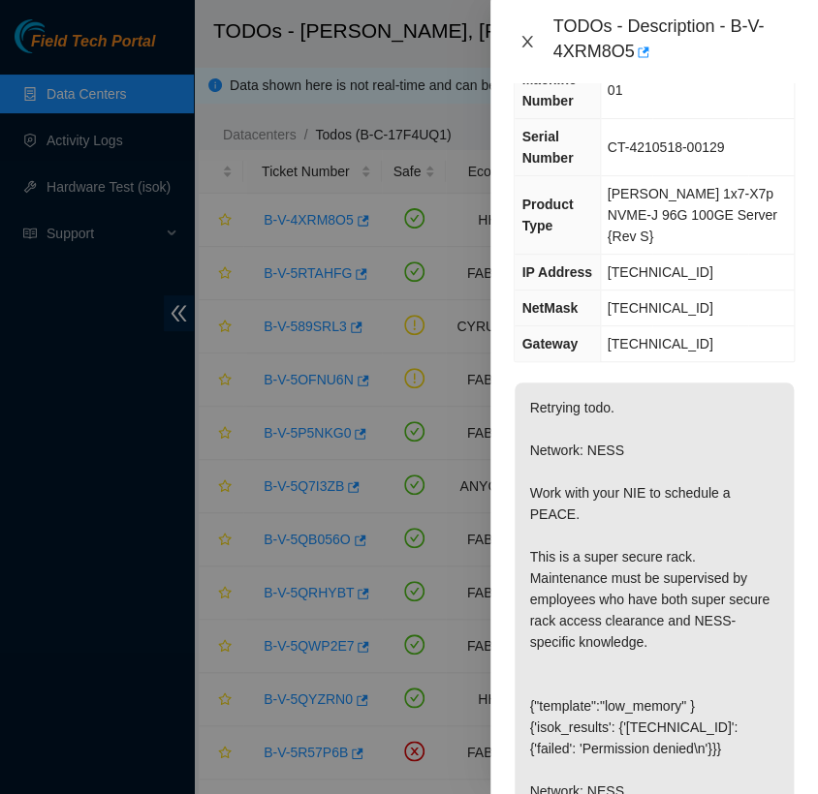
click at [528, 46] on icon "close" at bounding box center [526, 41] width 15 height 15
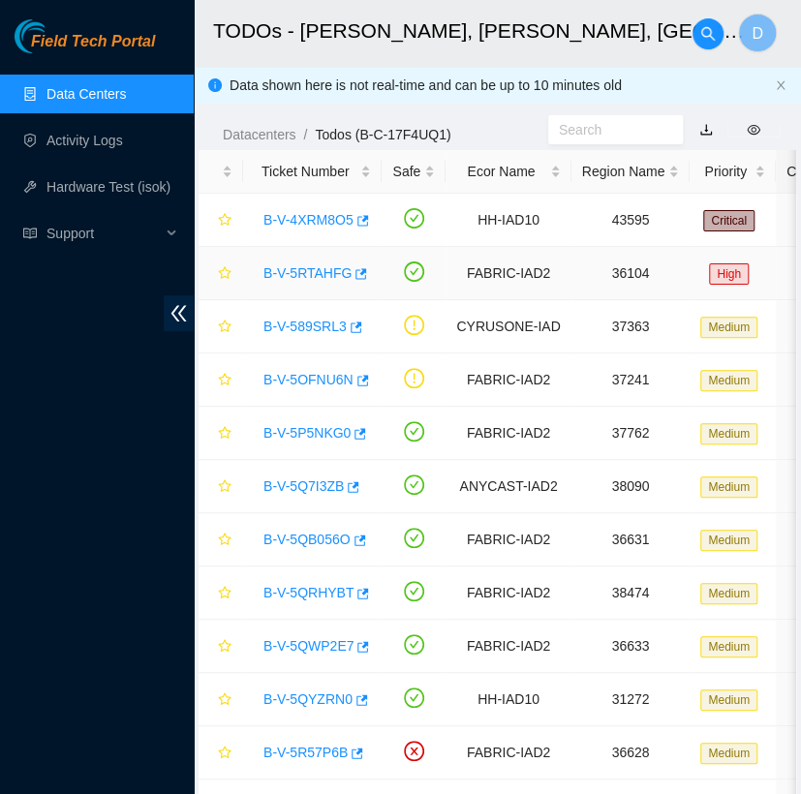
click at [310, 271] on link "B-V-5RTAHFG" at bounding box center [307, 272] width 88 height 15
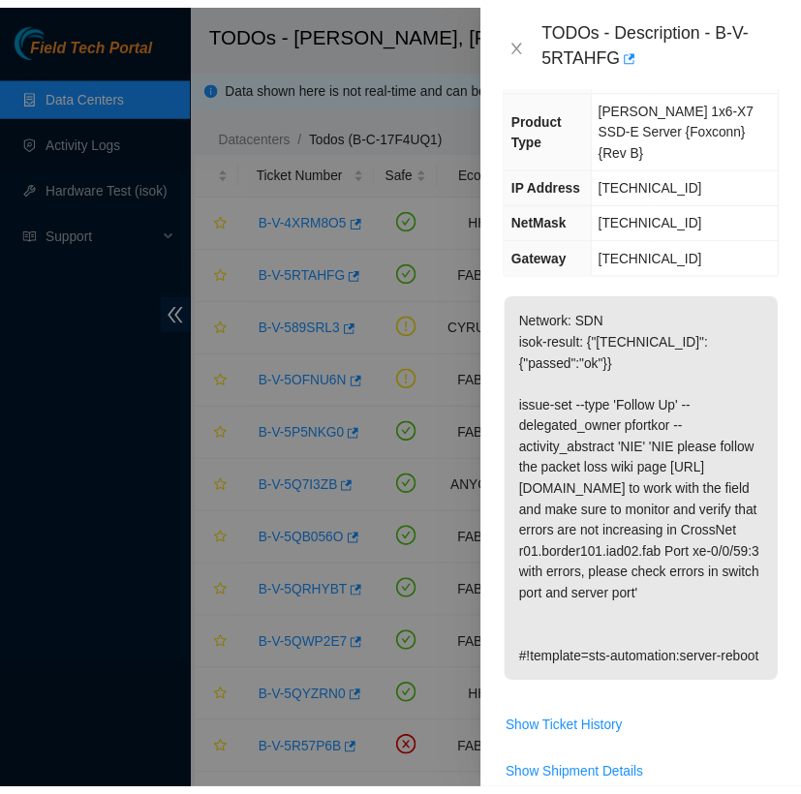
scroll to position [275, 0]
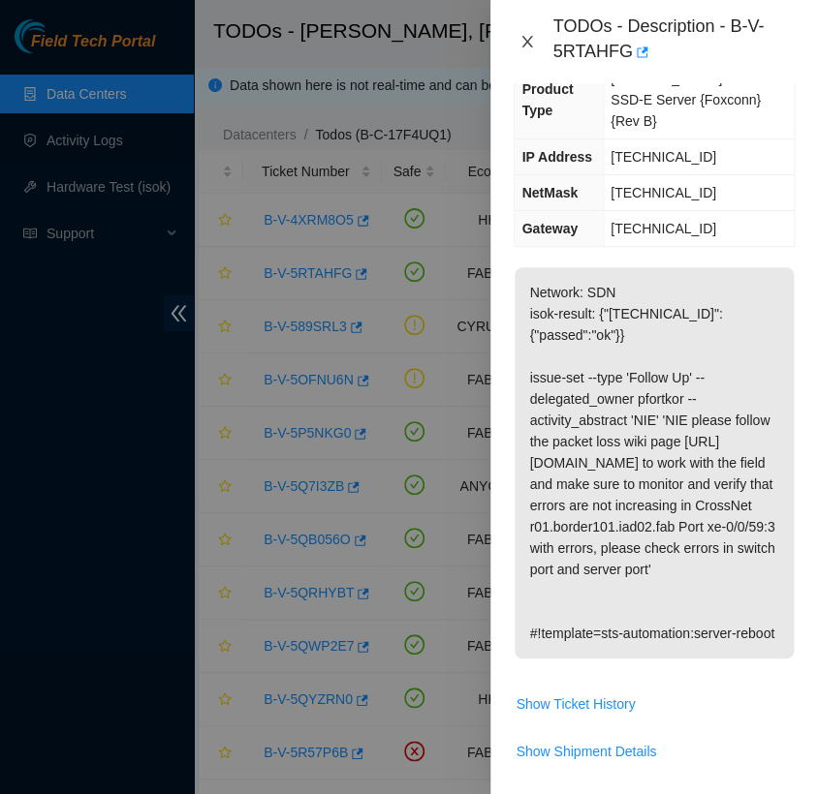
click at [523, 37] on icon "close" at bounding box center [527, 42] width 11 height 12
